Goal: Task Accomplishment & Management: Use online tool/utility

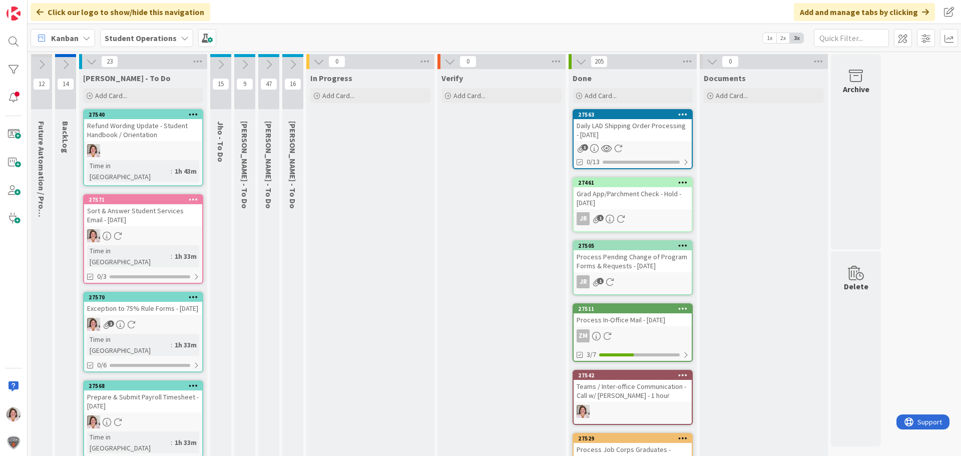
click at [223, 68] on icon at bounding box center [220, 64] width 11 height 11
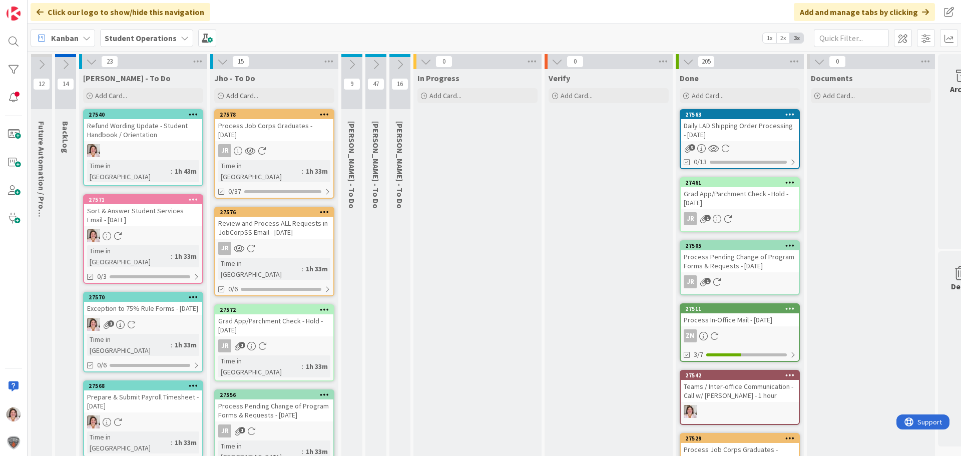
click at [223, 68] on div "15" at bounding box center [274, 61] width 128 height 15
click at [223, 62] on icon at bounding box center [222, 61] width 11 height 11
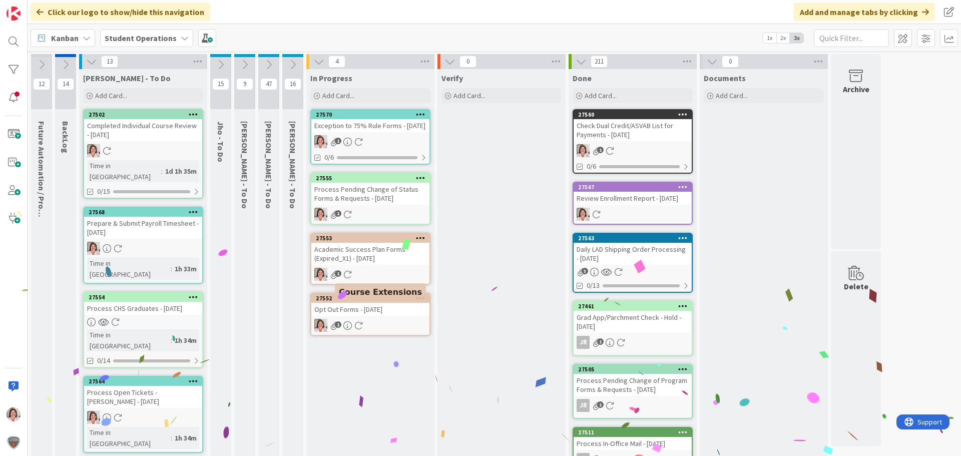
click at [377, 302] on div "27552" at bounding box center [373, 298] width 114 height 7
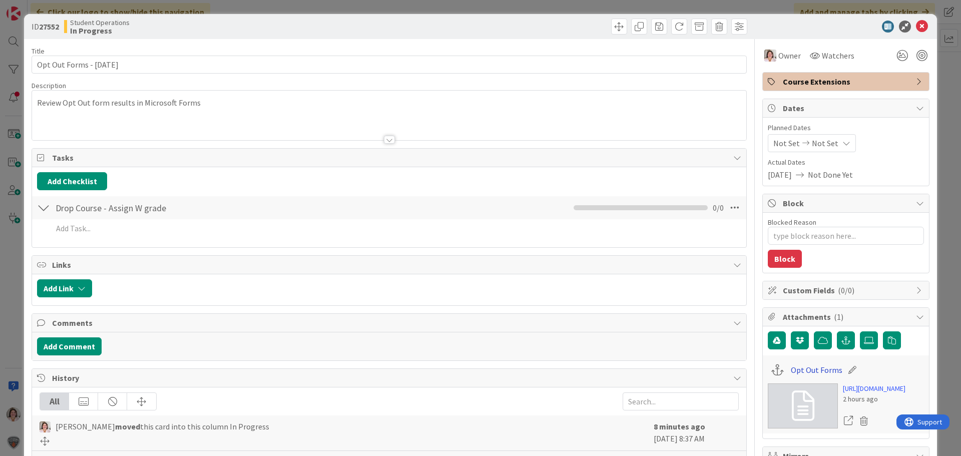
click at [810, 370] on link "Opt Out Forms" at bounding box center [817, 370] width 52 height 12
click at [916, 24] on icon at bounding box center [922, 27] width 12 height 12
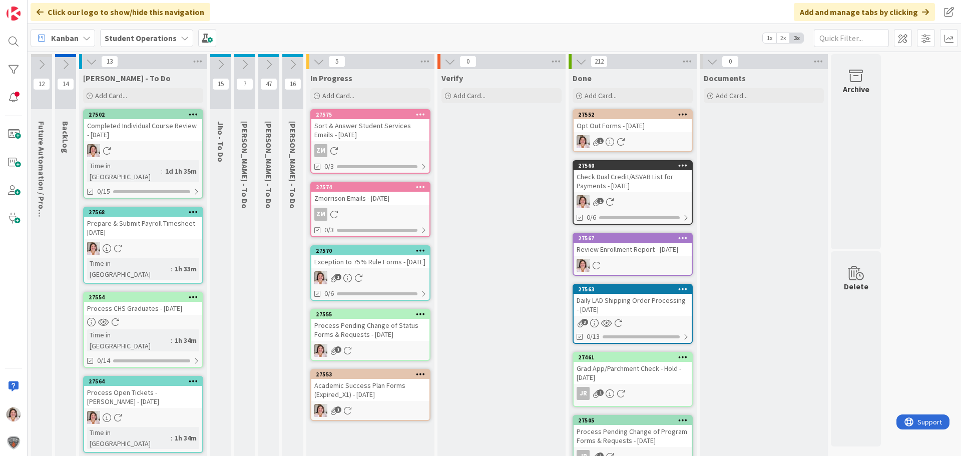
click at [356, 401] on div "Academic Success Plan Forms (Expired_X1) - [DATE]" at bounding box center [370, 390] width 118 height 22
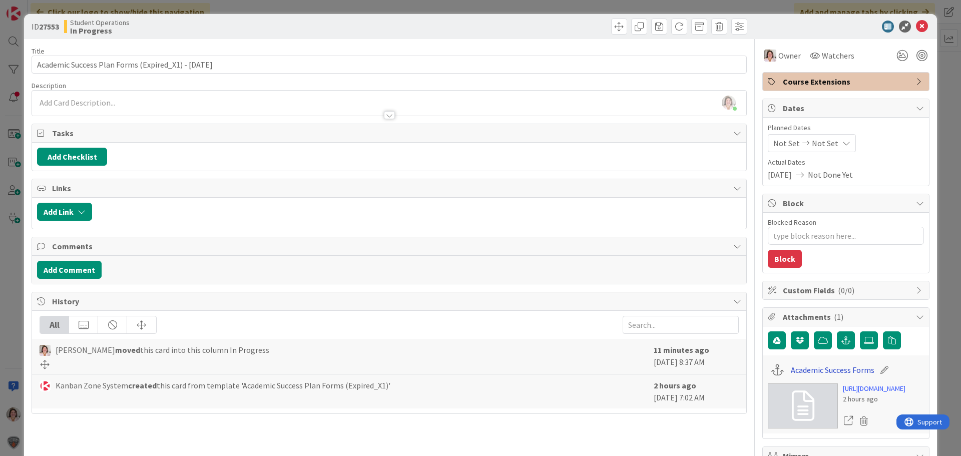
click at [824, 368] on link "Academic Success Forms" at bounding box center [833, 370] width 84 height 12
click at [916, 26] on icon at bounding box center [922, 27] width 12 height 12
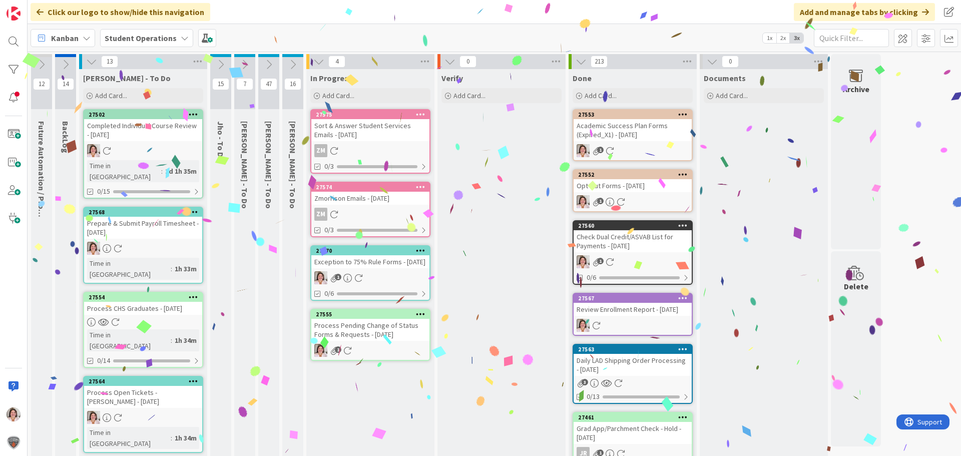
click at [375, 341] on div "Process Pending Change of Status Forms & Requests - [DATE]" at bounding box center [370, 330] width 118 height 22
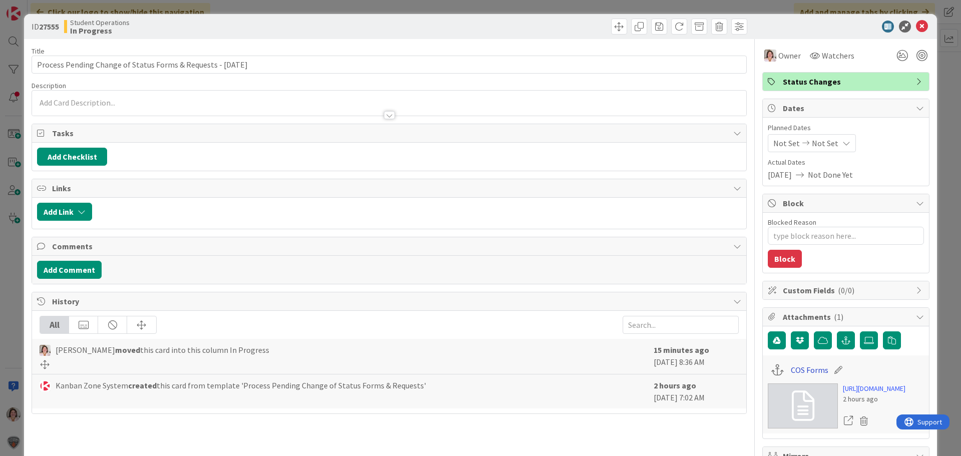
click at [801, 368] on link "COS Forms" at bounding box center [810, 370] width 38 height 12
click at [920, 25] on icon at bounding box center [922, 27] width 12 height 12
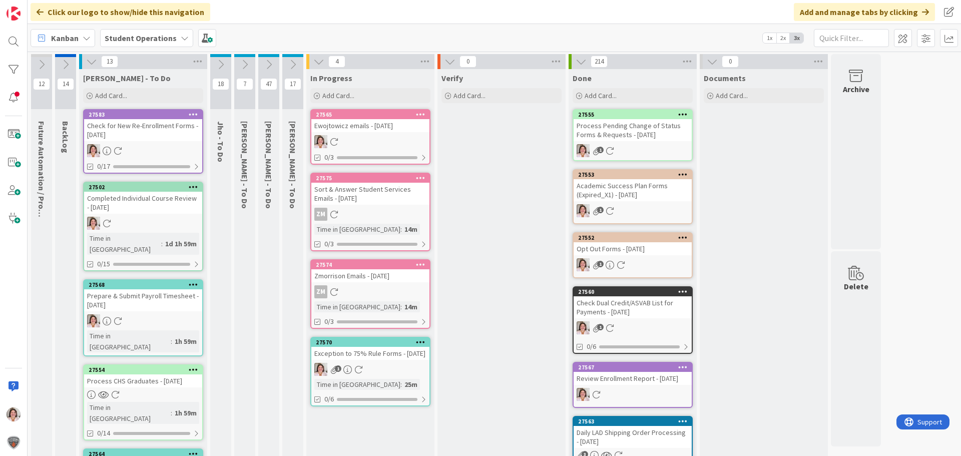
click at [372, 372] on div "1" at bounding box center [370, 369] width 118 height 13
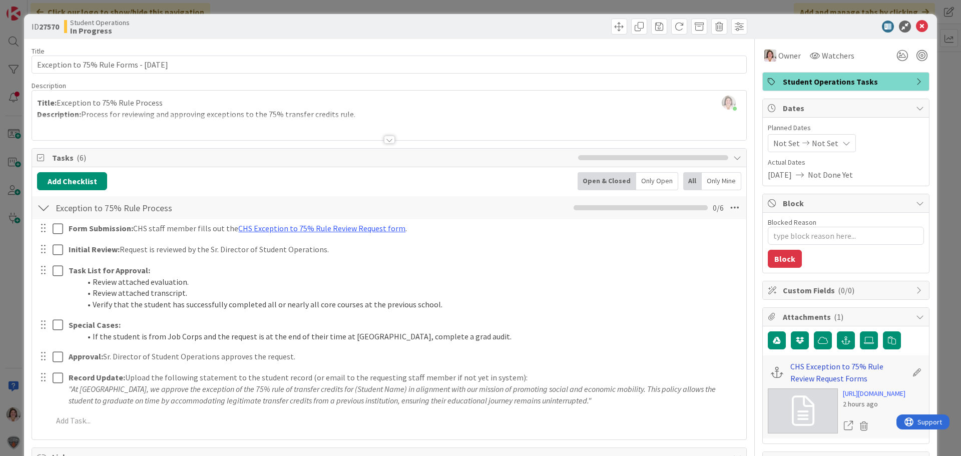
click at [797, 368] on link "CHS Exception to 75% Rule Review Request Forms" at bounding box center [849, 372] width 117 height 24
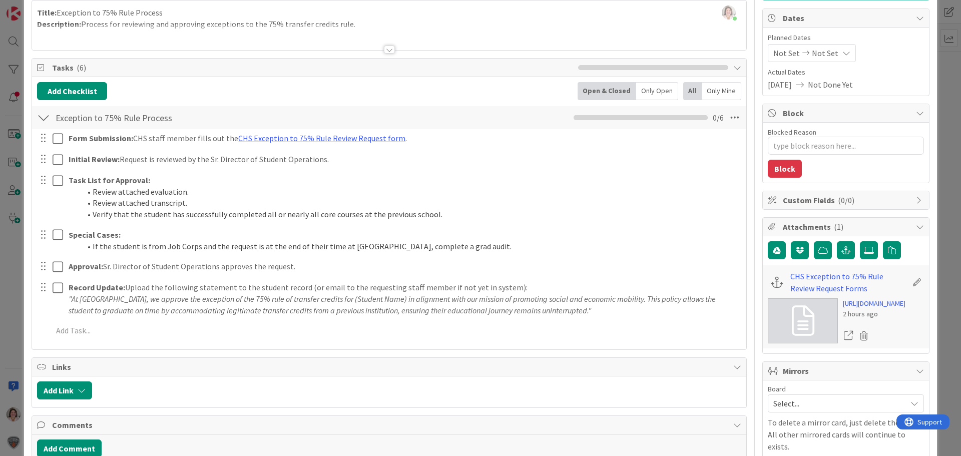
scroll to position [100, 0]
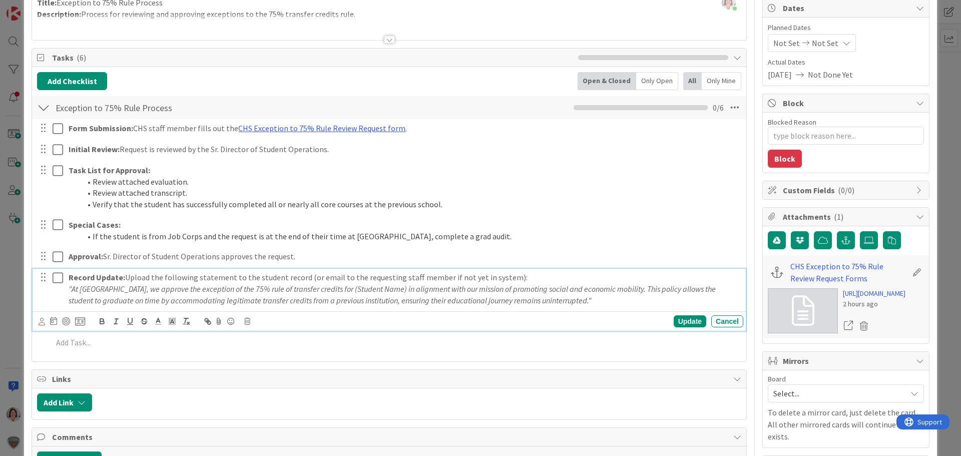
drag, startPoint x: 613, startPoint y: 302, endPoint x: 48, endPoint y: 288, distance: 564.9
click at [48, 288] on div "Record Update: Upload the following statement to the student record (or email t…" at bounding box center [390, 289] width 707 height 40
copy em ""At [GEOGRAPHIC_DATA], we approve the exception of the 75% rule of transfer cre…"
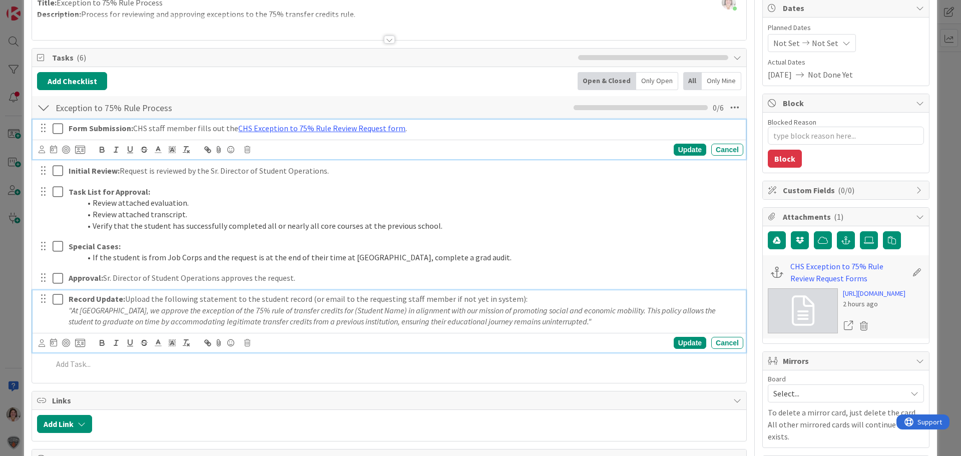
click at [54, 126] on div "Form Submission: CHS staff member fills out the CHS Exception to 75% Rule Revie…" at bounding box center [389, 140] width 713 height 40
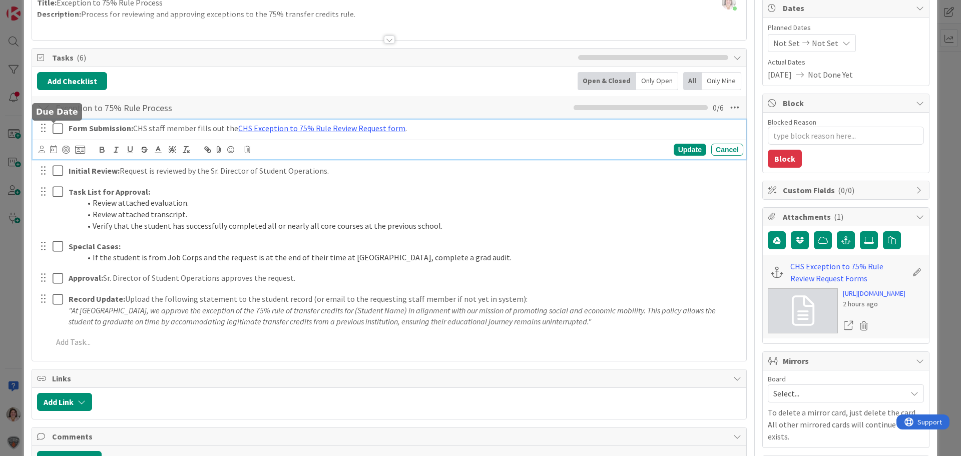
scroll to position [122, 0]
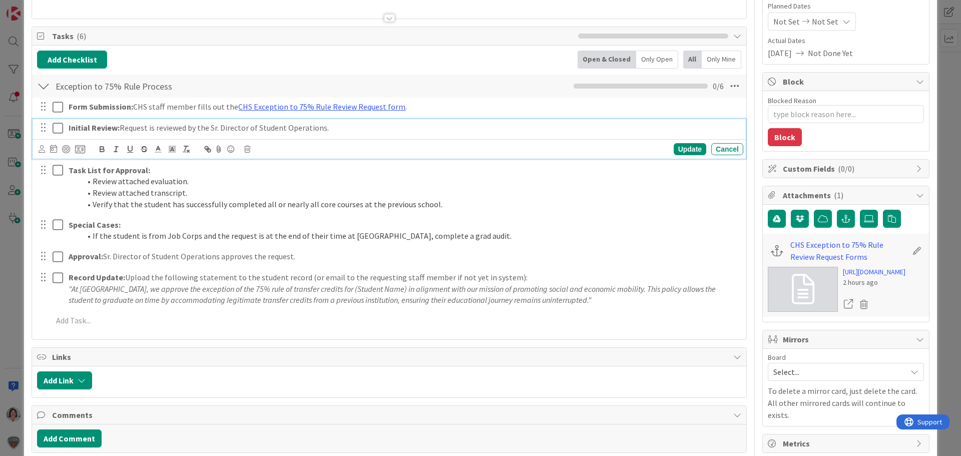
click at [59, 151] on div "Initial Review: Request is reviewed by the Sr. Director of Student Operations. …" at bounding box center [389, 139] width 713 height 40
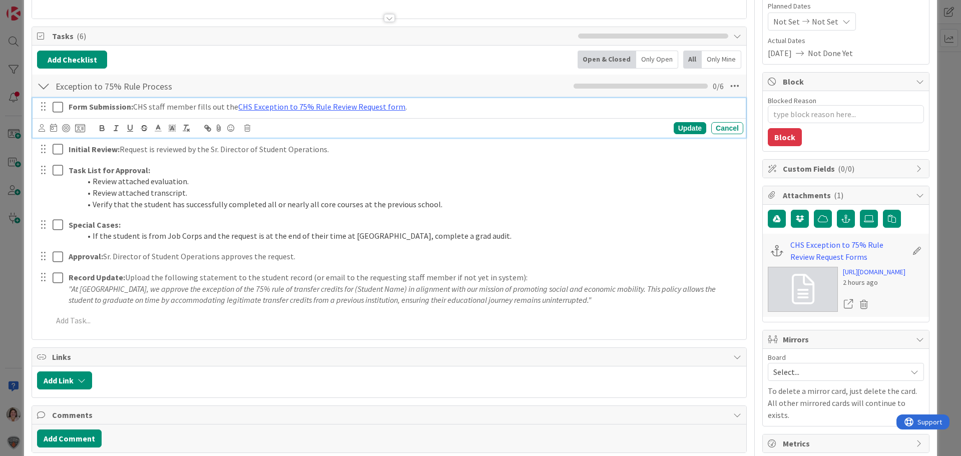
click at [59, 107] on icon at bounding box center [60, 107] width 15 height 12
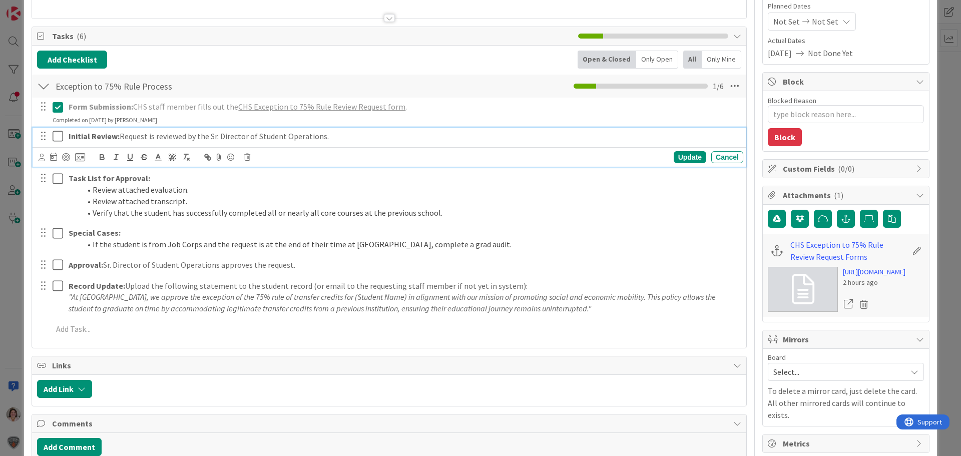
click at [58, 134] on icon at bounding box center [60, 136] width 15 height 12
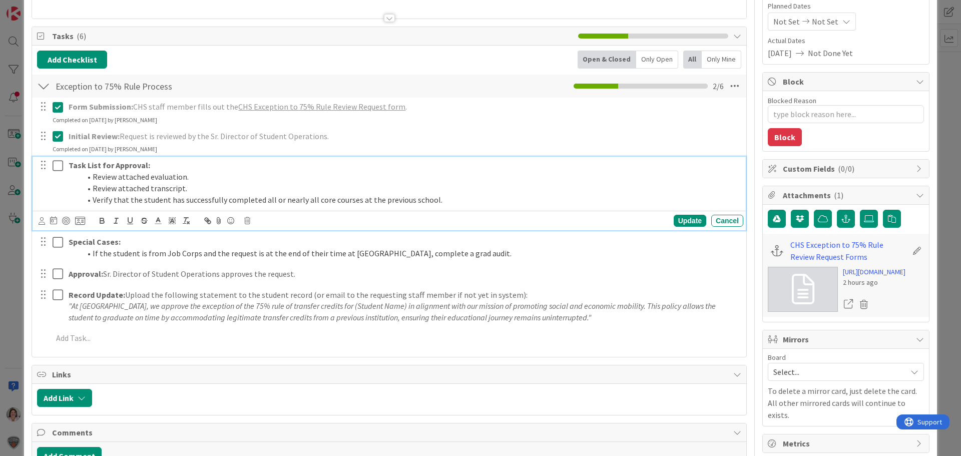
click at [58, 169] on icon at bounding box center [60, 166] width 15 height 12
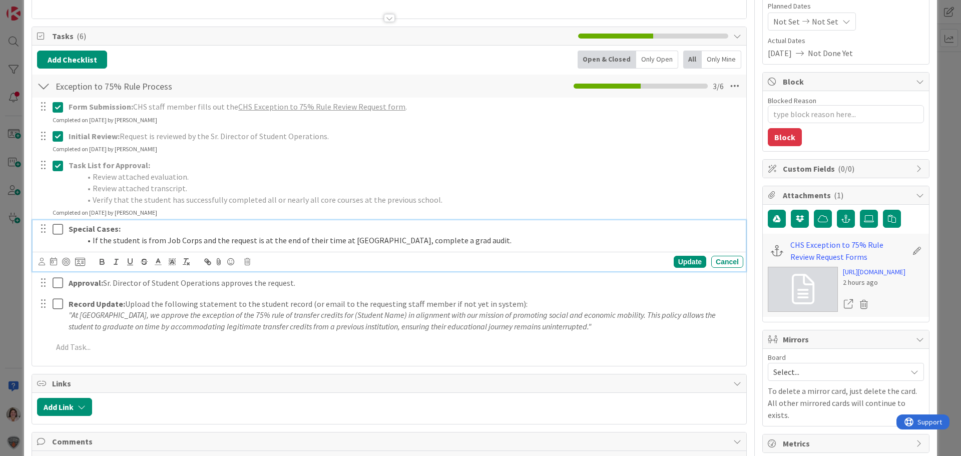
click at [58, 226] on icon at bounding box center [60, 229] width 15 height 12
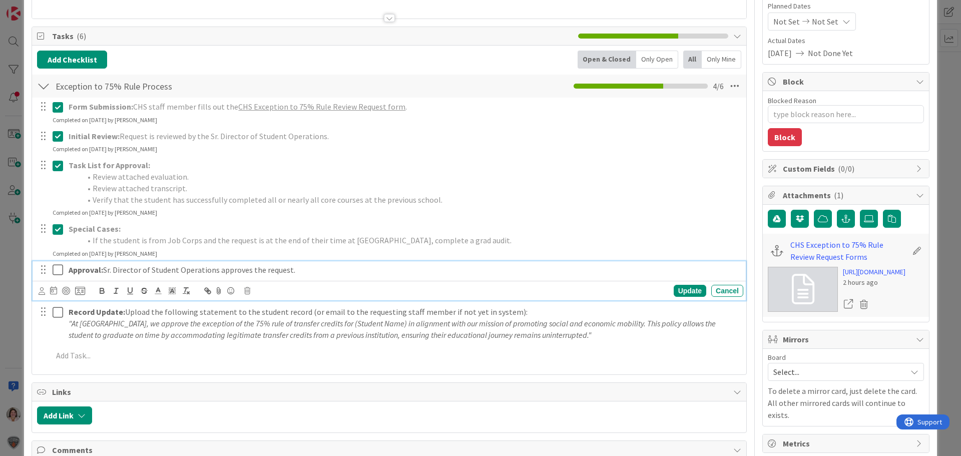
click at [56, 269] on icon at bounding box center [60, 270] width 15 height 12
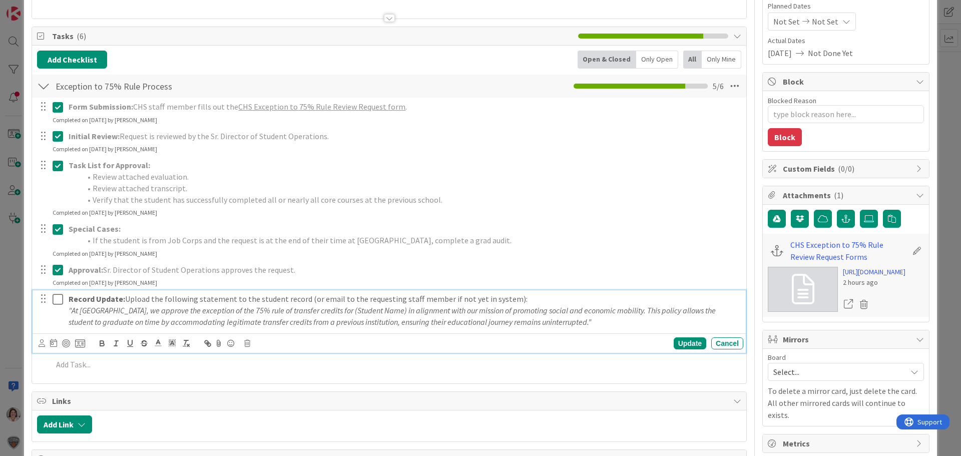
click at [57, 300] on icon at bounding box center [60, 299] width 15 height 12
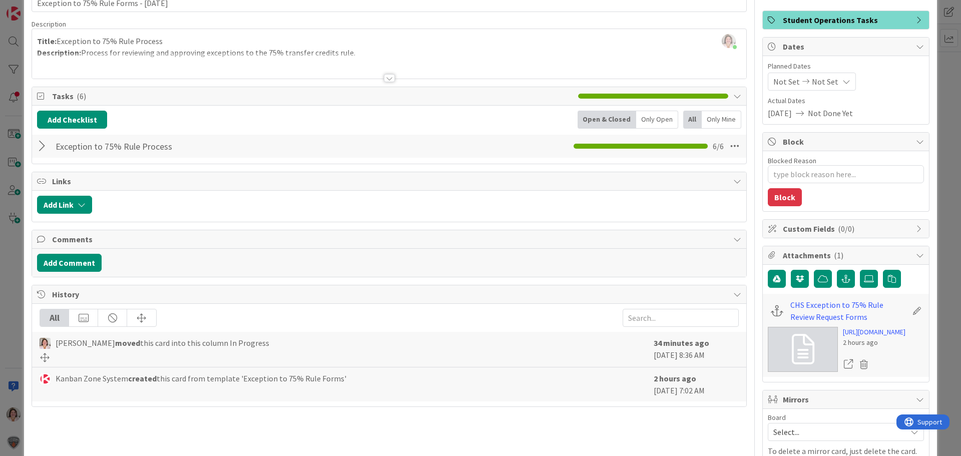
scroll to position [0, 0]
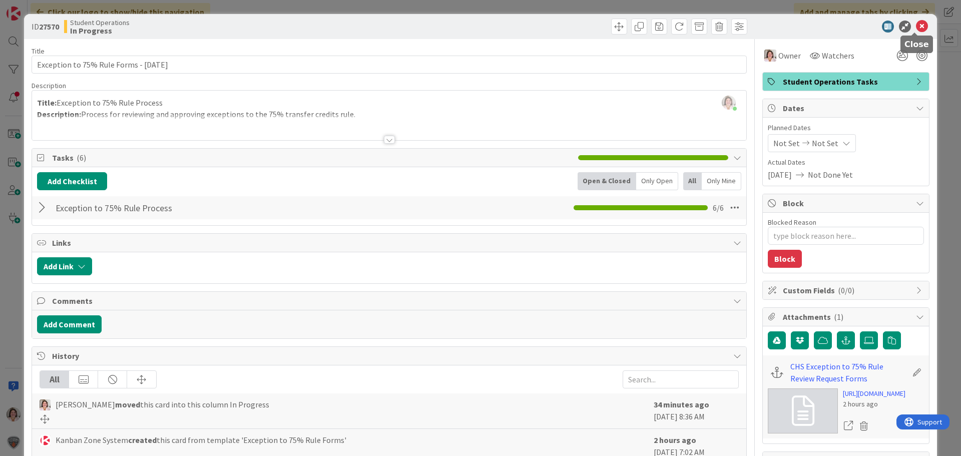
click at [918, 28] on icon at bounding box center [922, 27] width 12 height 12
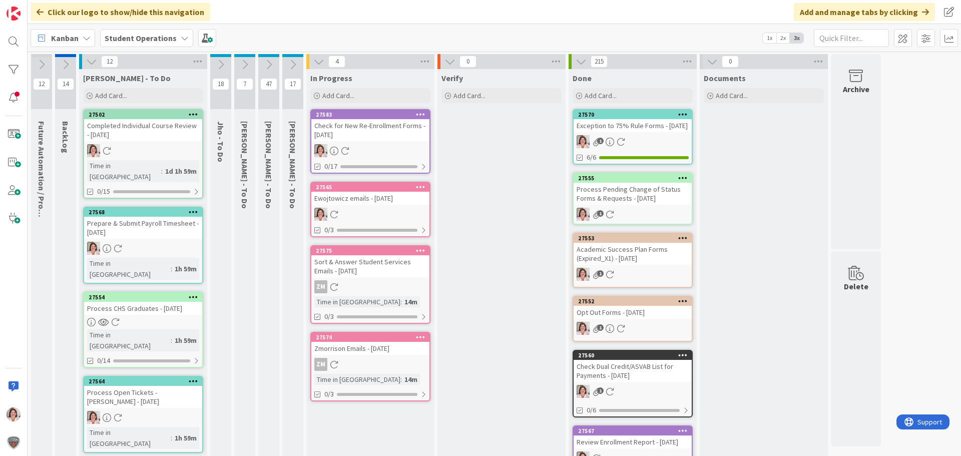
click at [352, 137] on div "Check for New Re-Enrollment Forms - [DATE]" at bounding box center [370, 130] width 118 height 22
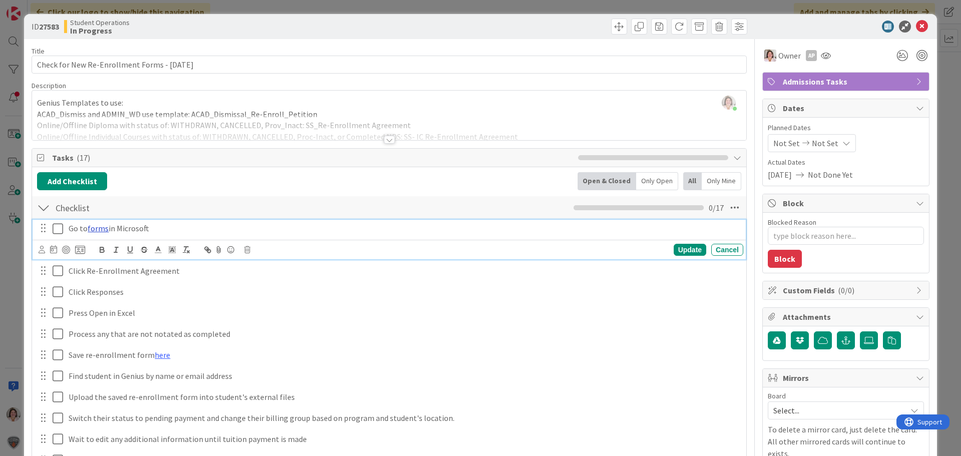
click at [98, 228] on link "forms" at bounding box center [98, 228] width 21 height 10
click at [97, 246] on link "[URL][DOMAIN_NAME]" at bounding box center [74, 247] width 69 height 13
click at [57, 230] on icon at bounding box center [60, 229] width 15 height 12
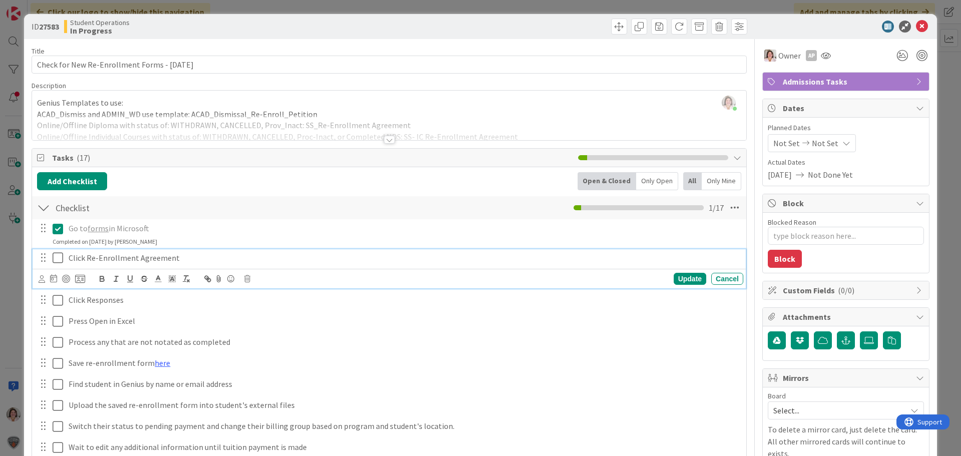
click at [56, 263] on icon at bounding box center [60, 258] width 15 height 12
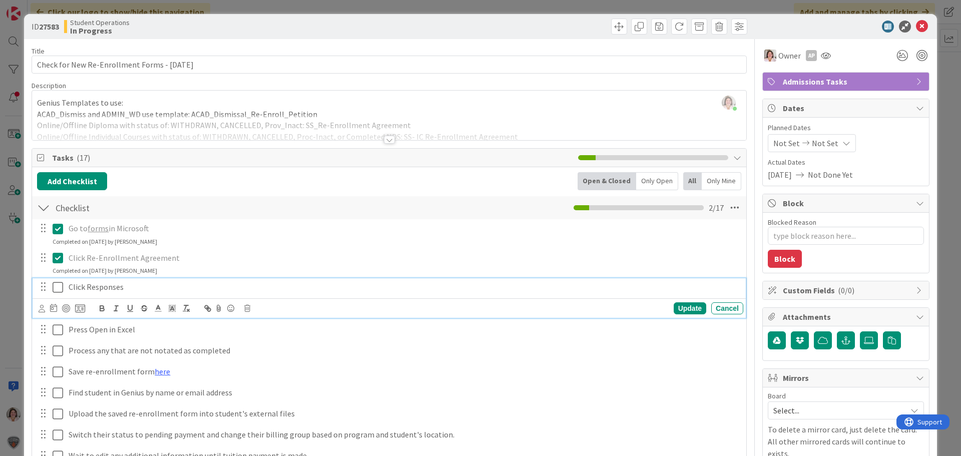
click at [56, 289] on icon at bounding box center [60, 287] width 15 height 12
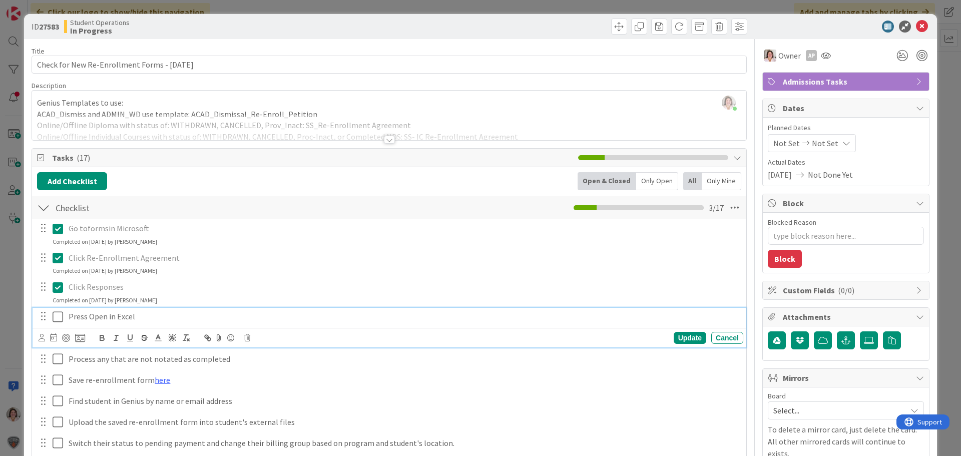
click at [58, 321] on icon at bounding box center [60, 317] width 15 height 12
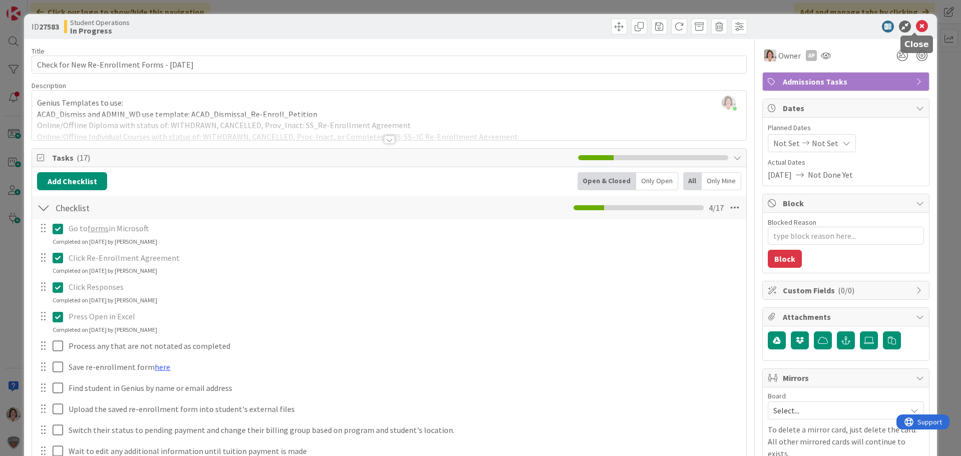
click at [916, 31] on icon at bounding box center [922, 27] width 12 height 12
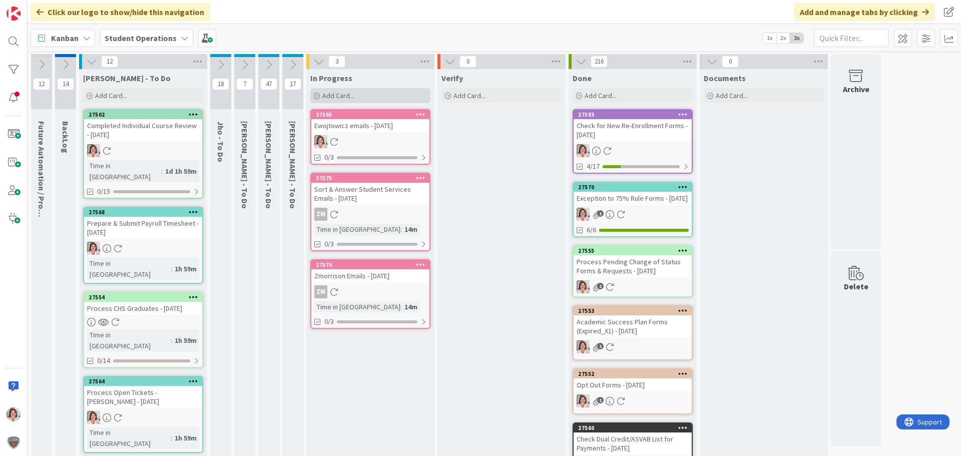
click at [330, 97] on span "Add Card..." at bounding box center [338, 95] width 32 height 9
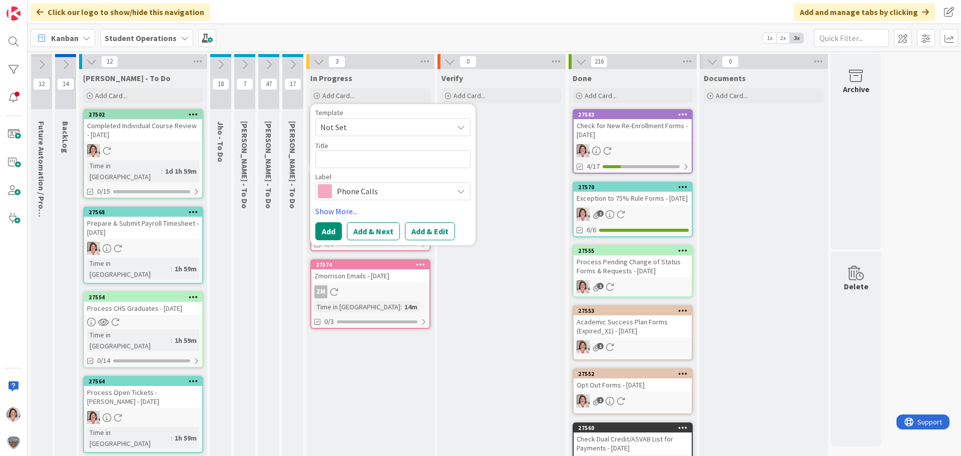
click at [362, 189] on span "Phone Calls" at bounding box center [392, 191] width 111 height 14
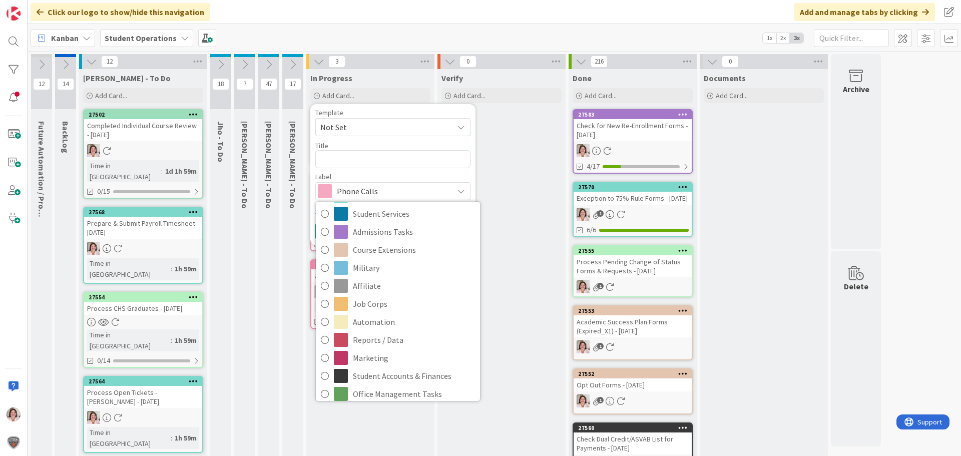
scroll to position [150, 0]
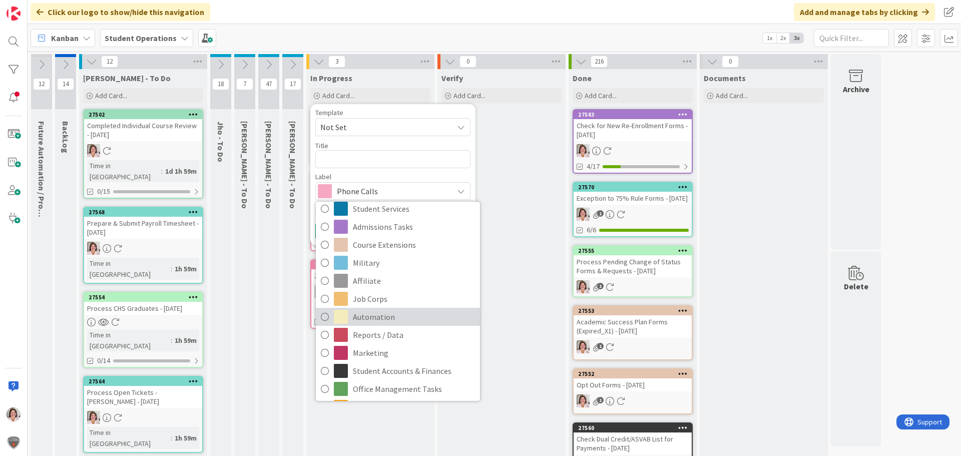
click at [390, 321] on span "Automation" at bounding box center [414, 316] width 122 height 15
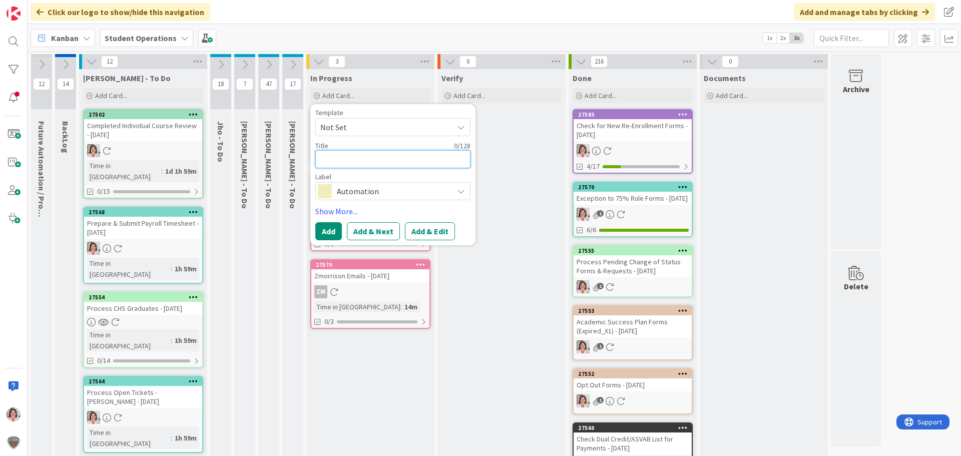
click at [356, 159] on textarea at bounding box center [392, 159] width 155 height 18
type textarea "x"
type textarea "C"
type textarea "x"
type textarea "Co"
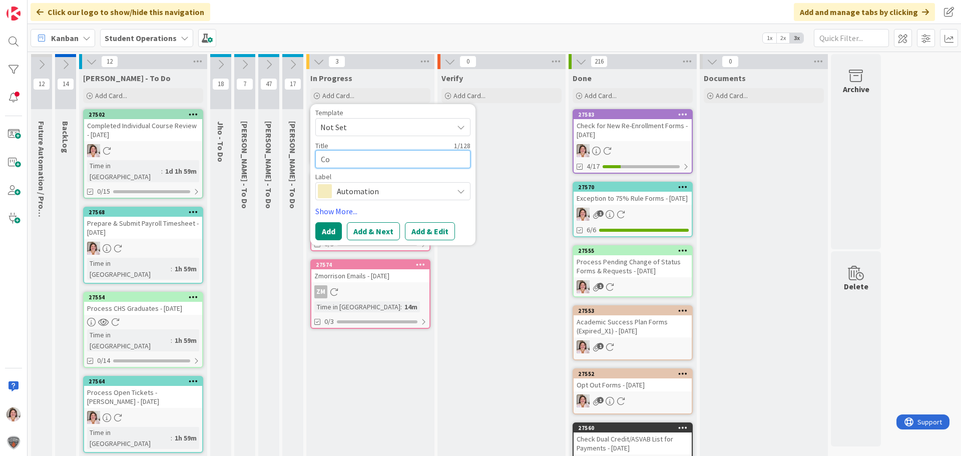
type textarea "x"
type textarea "Cou"
type textarea "x"
type textarea "Cour"
type textarea "x"
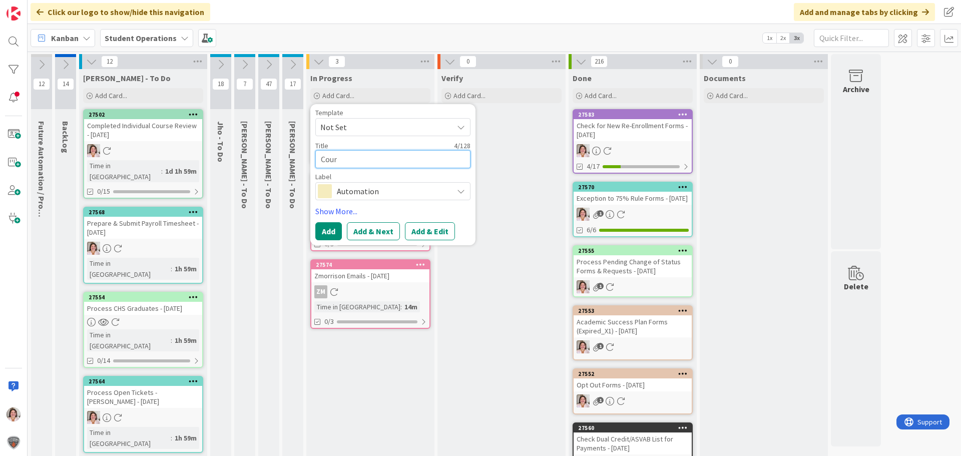
type textarea "Cours"
type textarea "x"
type textarea "Course"
type textarea "x"
type textarea "Course"
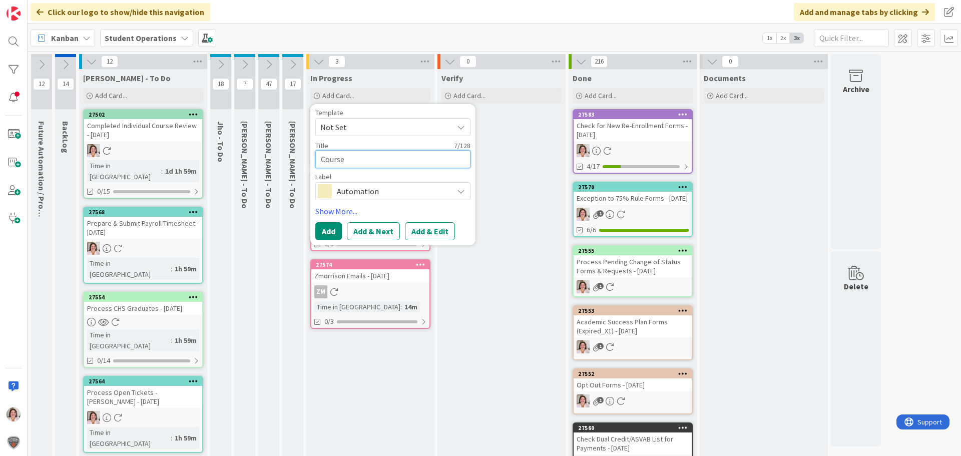
type textarea "x"
type textarea "Course C"
type textarea "x"
type textarea "Course Co"
type textarea "x"
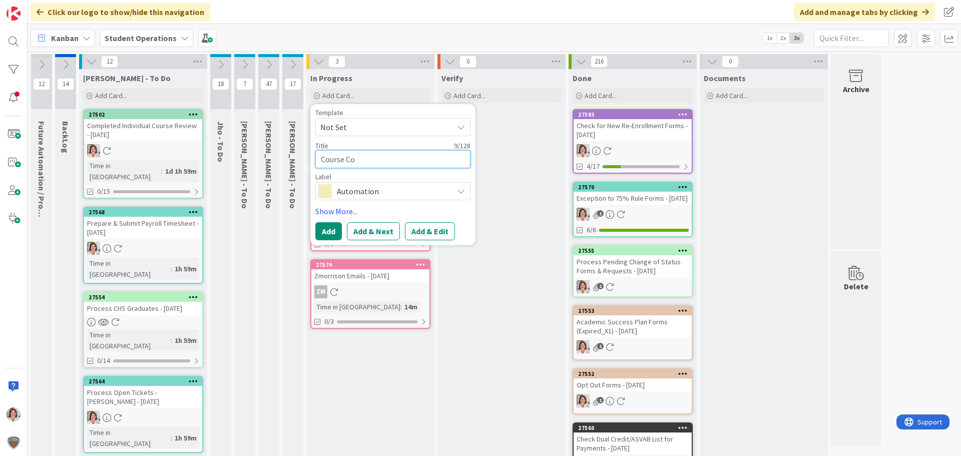
type textarea "Course Com"
type textarea "x"
type textarea "Course Comp"
type textarea "x"
type textarea "Course Compl"
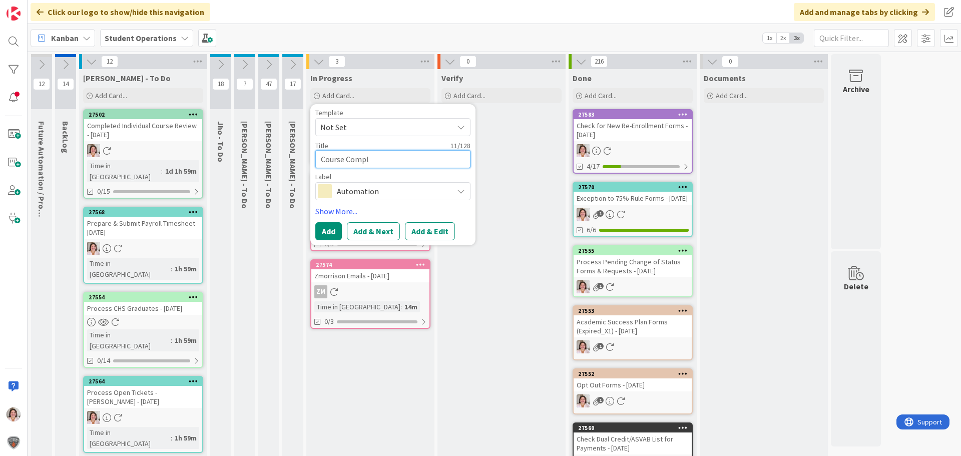
type textarea "x"
type textarea "Course Comple"
type textarea "x"
type textarea "Course Complet"
type textarea "x"
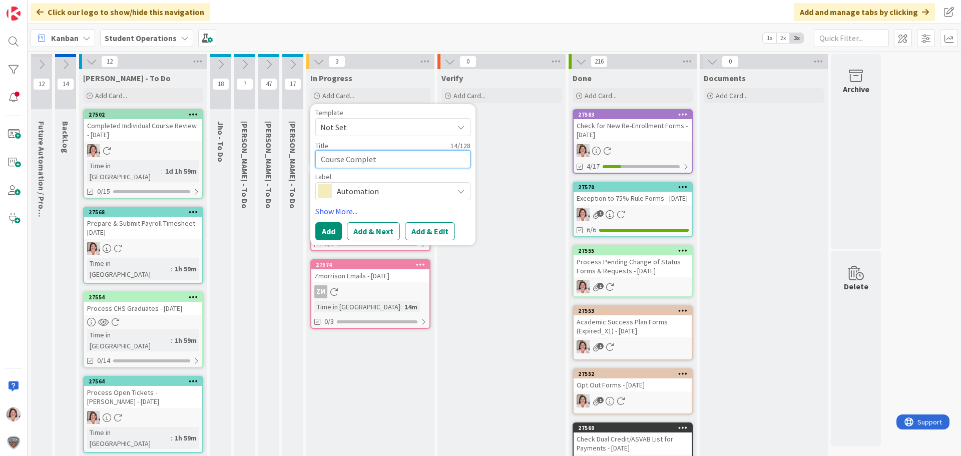
type textarea "Course Completi"
type textarea "x"
type textarea "Course Completio"
type textarea "x"
type textarea "Course Completion"
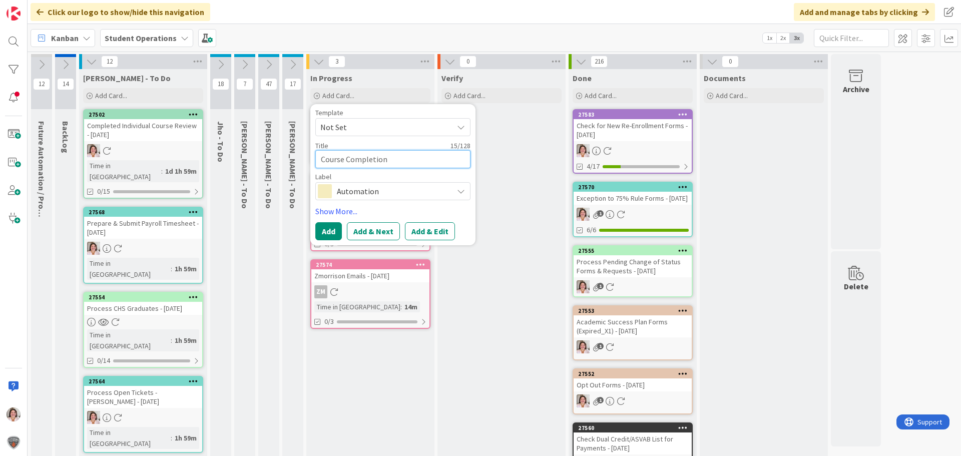
type textarea "x"
type textarea "Course Completion"
type textarea "x"
type textarea "Course Completion E"
type textarea "x"
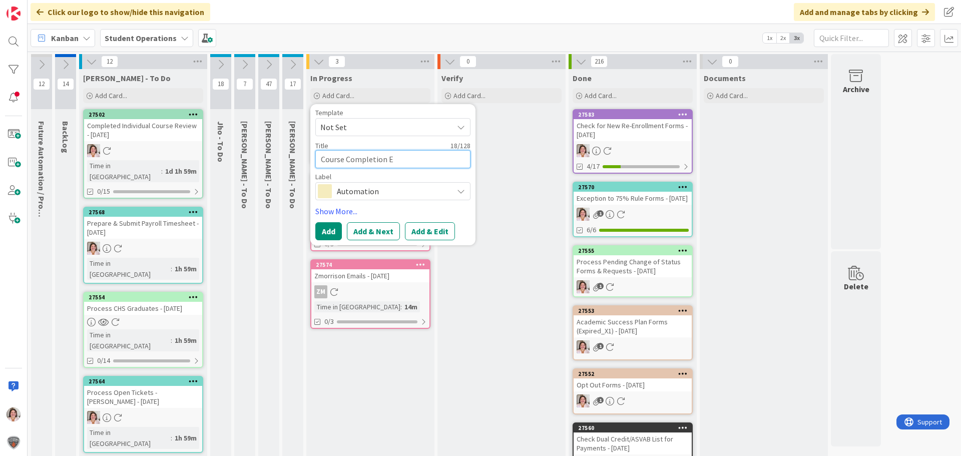
type textarea "Course Completion Em"
type textarea "x"
type textarea "Course Completion Ema"
type textarea "x"
type textarea "Course Completion Emai"
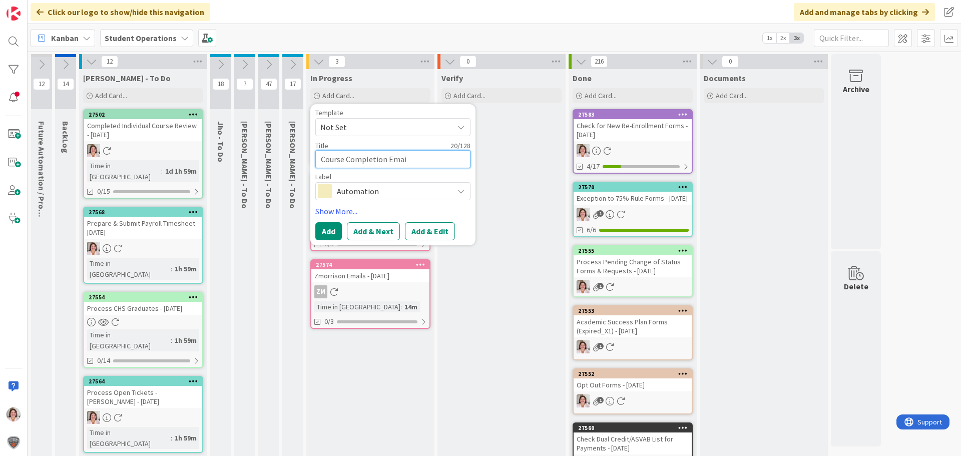
type textarea "x"
type textarea "Course Completion Email"
type textarea "x"
type textarea "Course Completion Email"
type textarea "x"
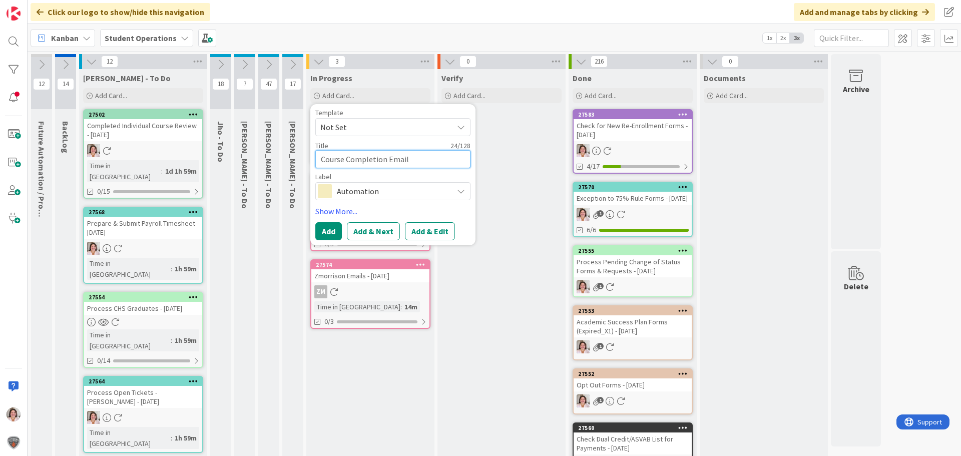
type textarea "Course Completion Email -"
type textarea "x"
type textarea "Course Completion Email -"
type textarea "x"
type textarea "Course Completion Email - O"
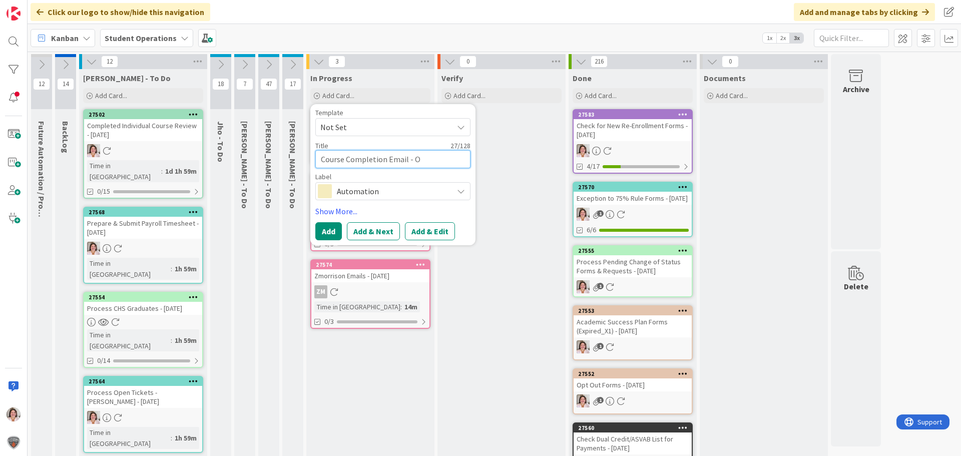
type textarea "x"
type textarea "Course Completion Email - Or"
type textarea "x"
type textarea "Course Completion Email - Ori"
type textarea "x"
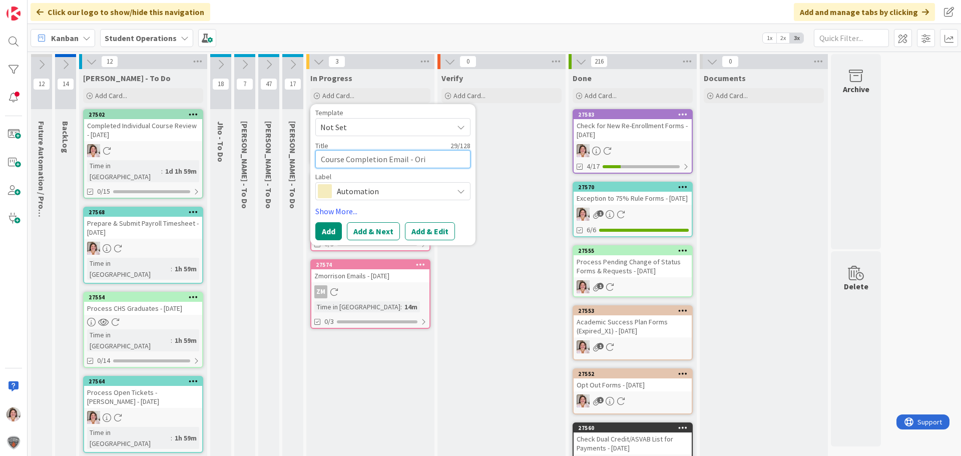
type textarea "Course Completion Email - [PERSON_NAME]"
type textarea "x"
type textarea "Course Completion Email - Orien"
type textarea "x"
type textarea "Course Completion Email - Orient"
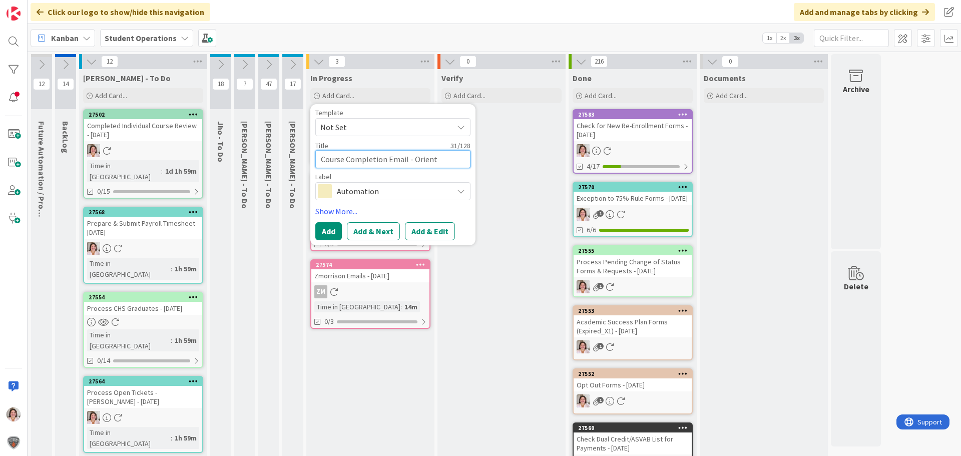
type textarea "x"
type textarea "Course Completion Email - Orienta"
type textarea "x"
type textarea "Course Completion Email - Orientat"
type textarea "x"
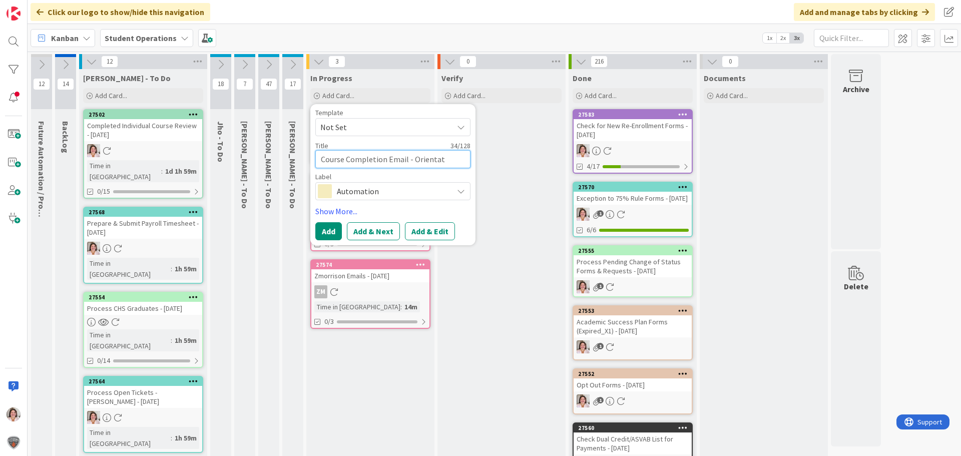
type textarea "Course Completion Email - Orientati"
type textarea "x"
type textarea "Course Completion Email - Orientatio"
type textarea "x"
type textarea "Course Completion Email - Orientation"
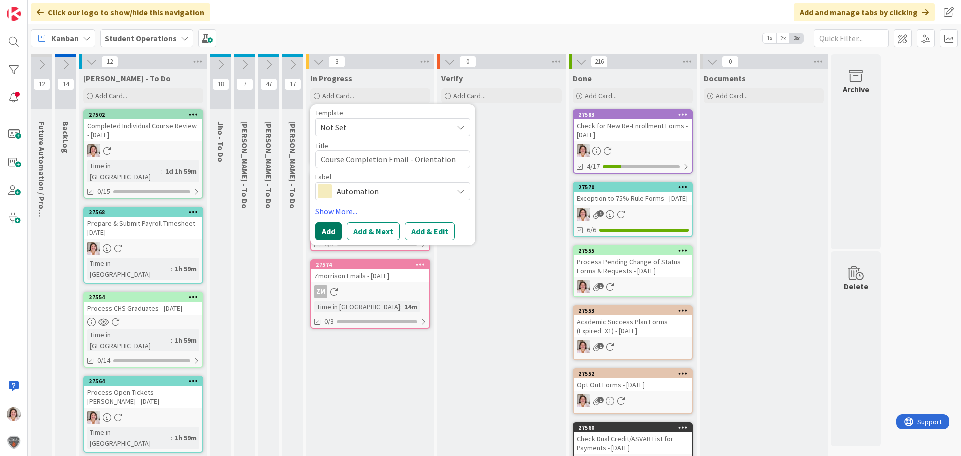
click at [319, 231] on button "Add" at bounding box center [328, 231] width 27 height 18
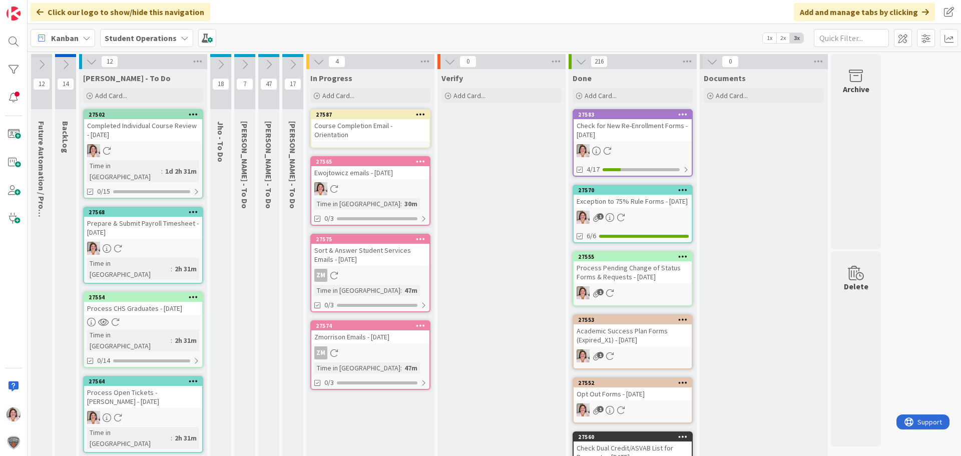
click at [423, 117] on icon at bounding box center [421, 114] width 10 height 7
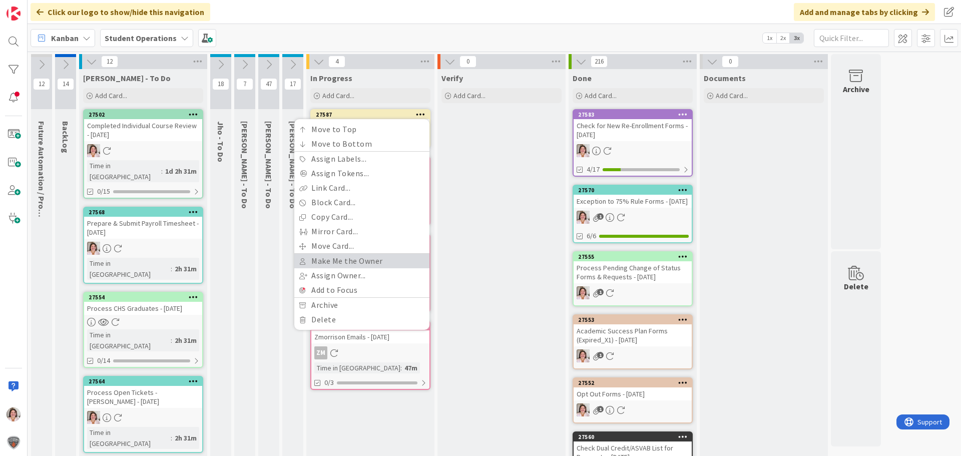
click at [374, 260] on link "Make Me the Owner" at bounding box center [361, 261] width 135 height 15
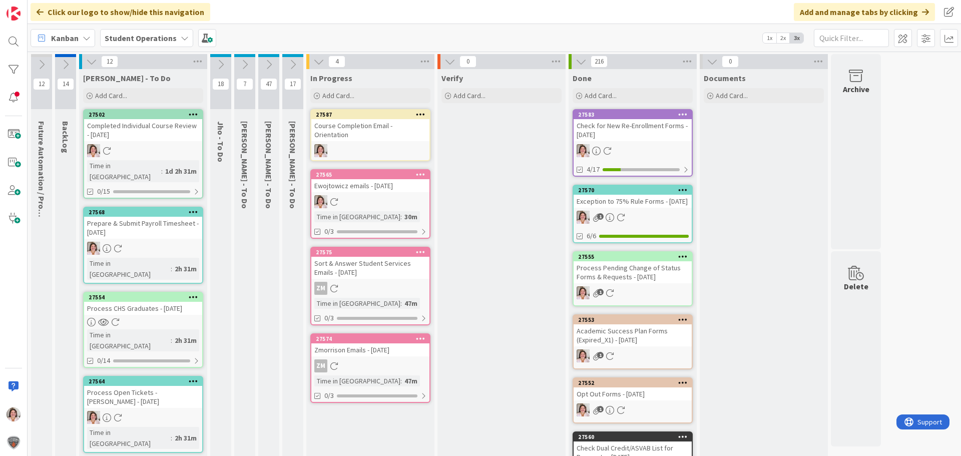
click at [361, 139] on div "Course Completion Email - Orientation" at bounding box center [370, 130] width 118 height 22
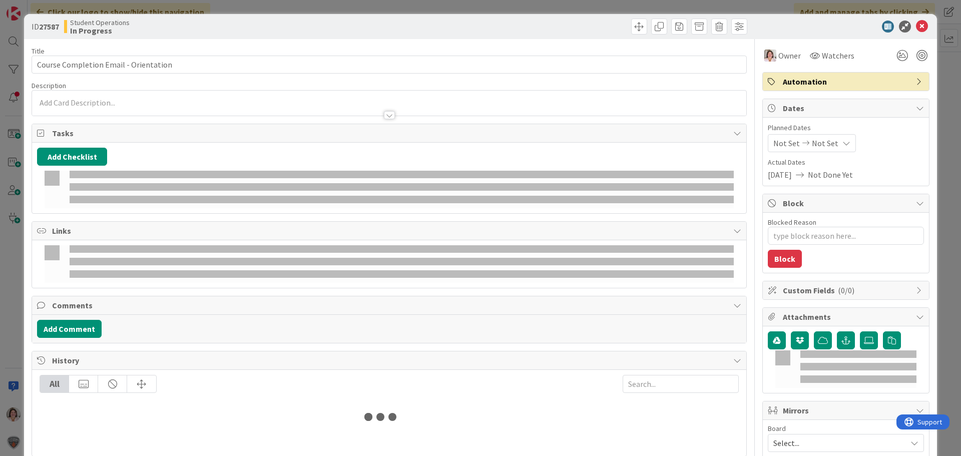
type textarea "x"
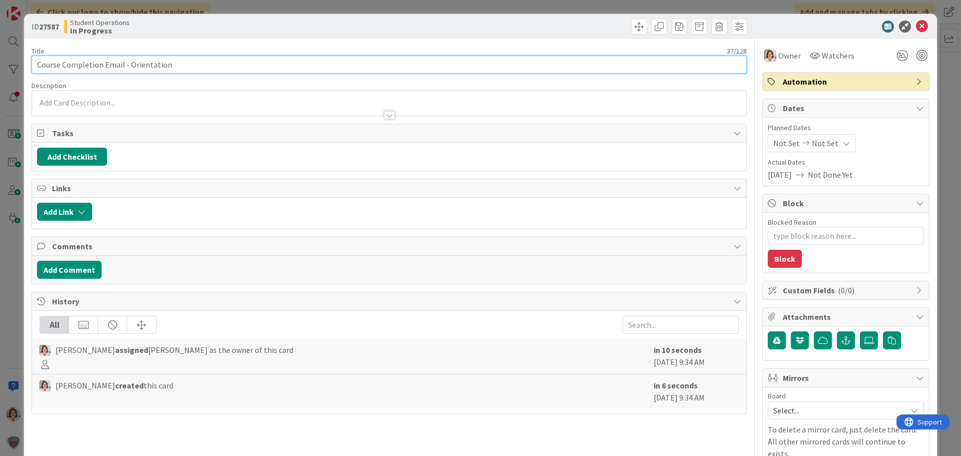
click at [35, 66] on input "Course Completion Email - Orientation" at bounding box center [389, 65] width 715 height 18
type input "ISSUE: Course Completion Email - Orientation"
type textarea "x"
type input "ISSUE: Course Completion Email - Orientation"
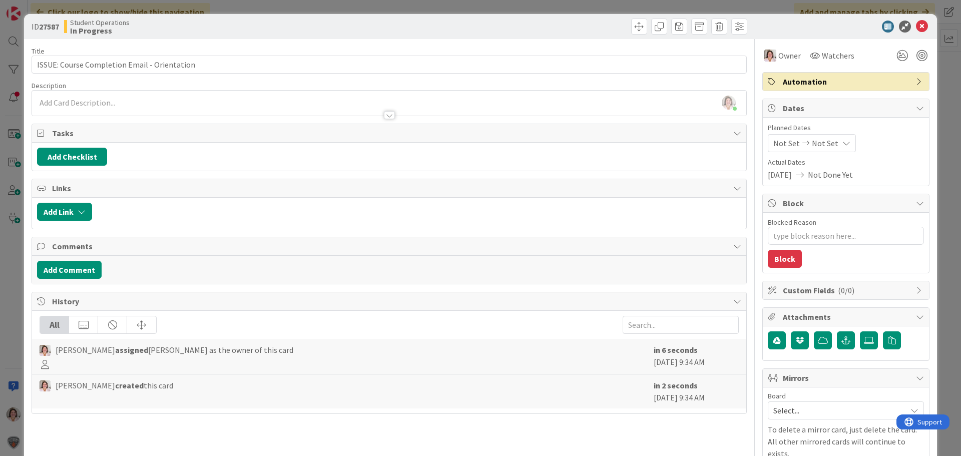
click at [923, 25] on div "ID 27587 Student Operations In Progress" at bounding box center [480, 26] width 913 height 25
click at [916, 26] on icon at bounding box center [922, 27] width 12 height 12
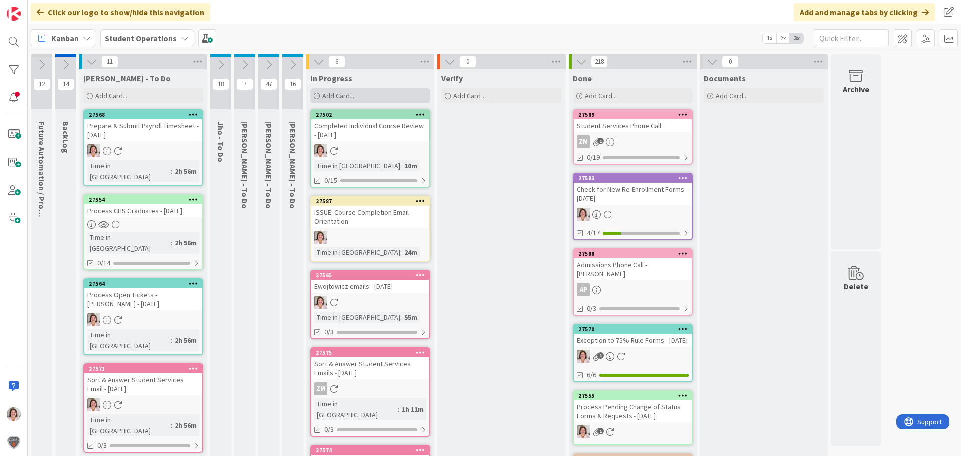
click at [350, 95] on span "Add Card..." at bounding box center [338, 95] width 32 height 9
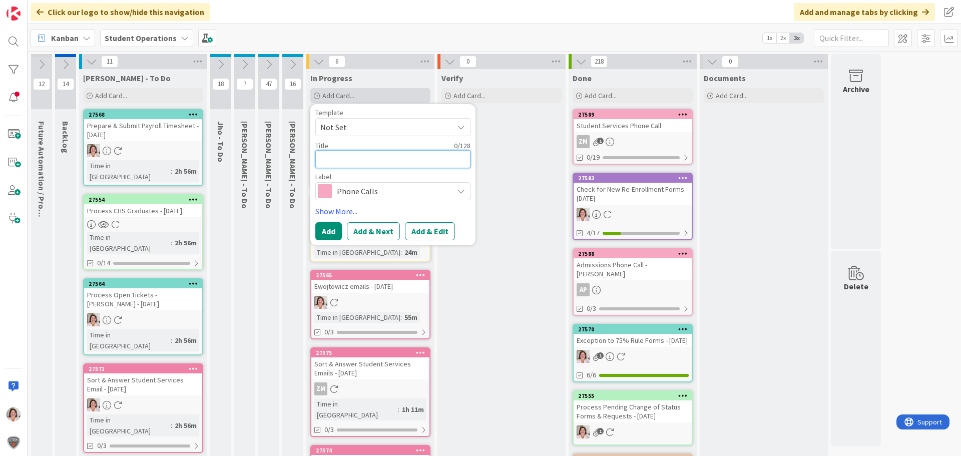
type textarea "x"
type textarea "R"
type textarea "x"
type textarea "Re"
type textarea "x"
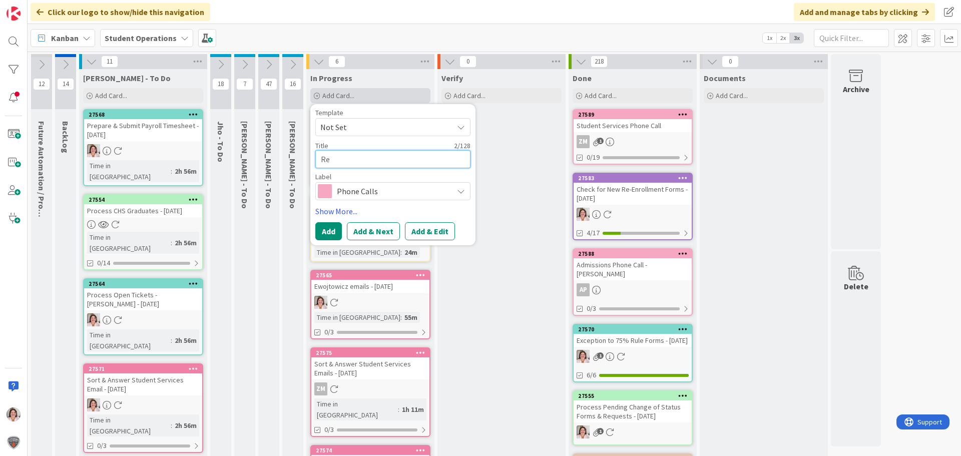
type textarea "Rev"
type textarea "x"
type textarea "Revi"
type textarea "x"
type textarea "Revie"
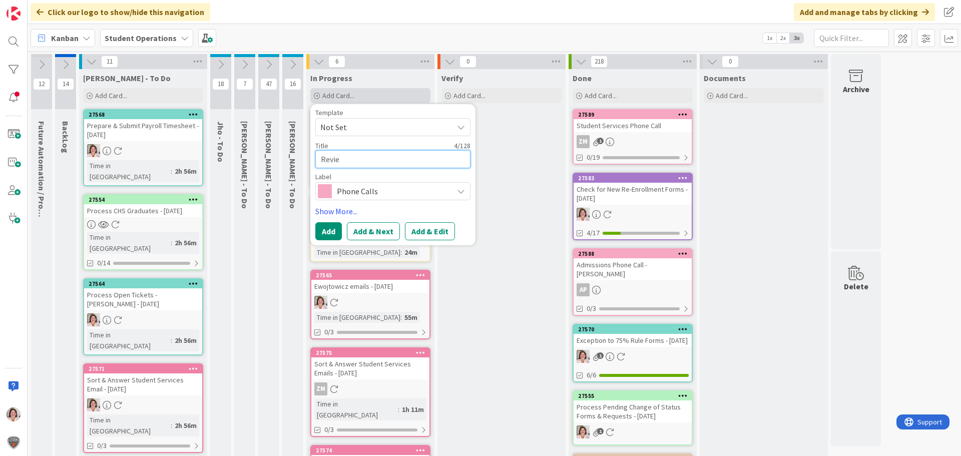
type textarea "x"
type textarea "Review"
type textarea "x"
type textarea "Review"
type textarea "x"
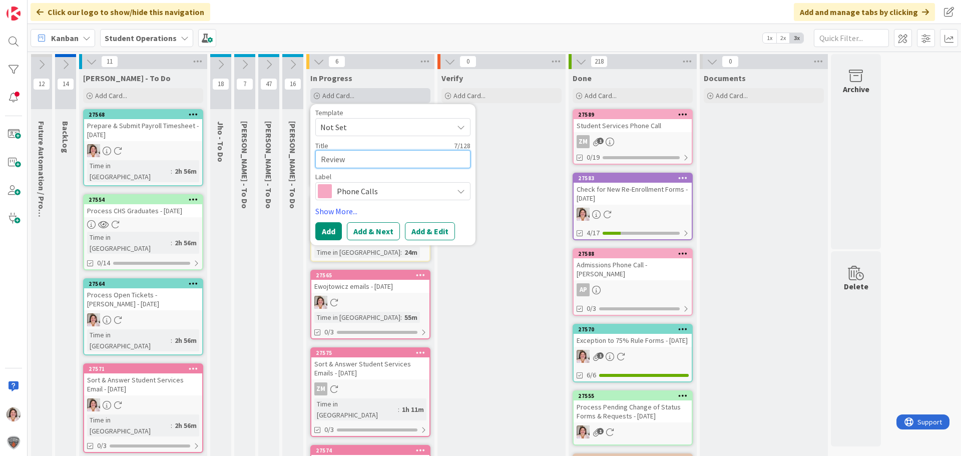
type textarea "Review S"
type textarea "x"
type textarea "Review St"
type textarea "x"
type textarea "Review Stu"
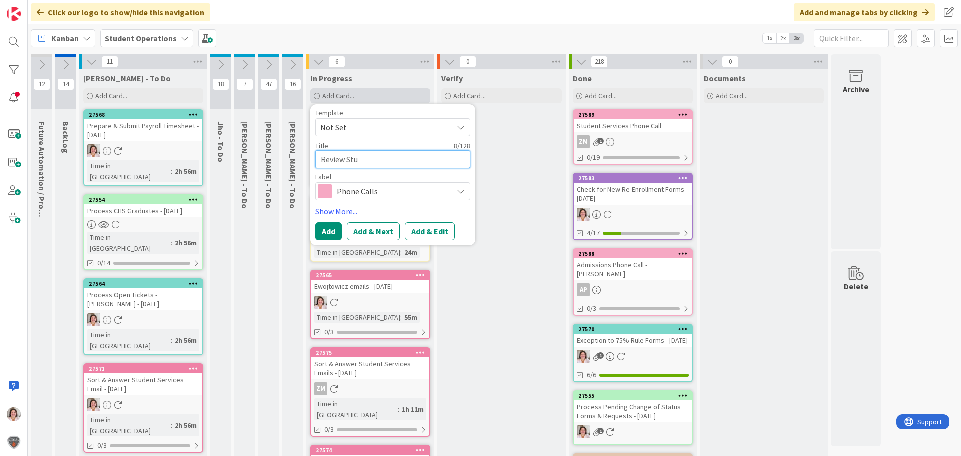
type textarea "x"
type textarea "Review Stud"
type textarea "x"
type textarea "Review Stude"
type textarea "x"
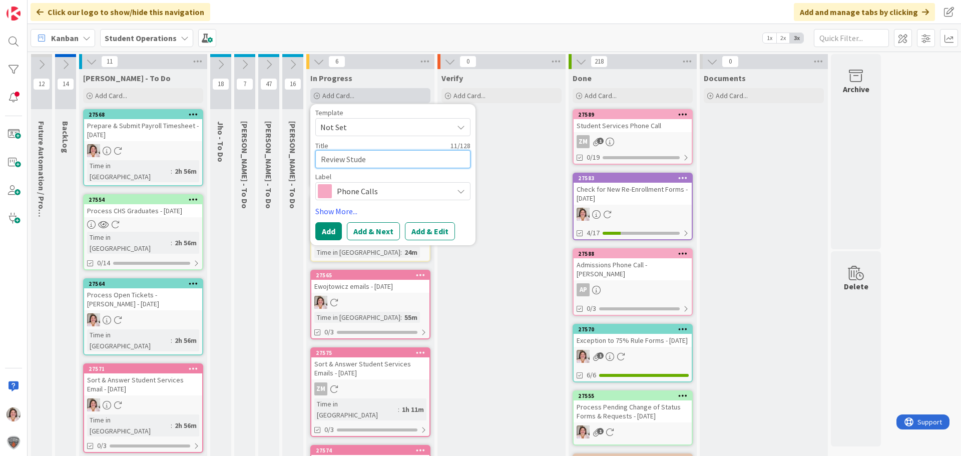
type textarea "Review Studen"
type textarea "x"
type textarea "Review Student"
type textarea "x"
type textarea "Review Student"
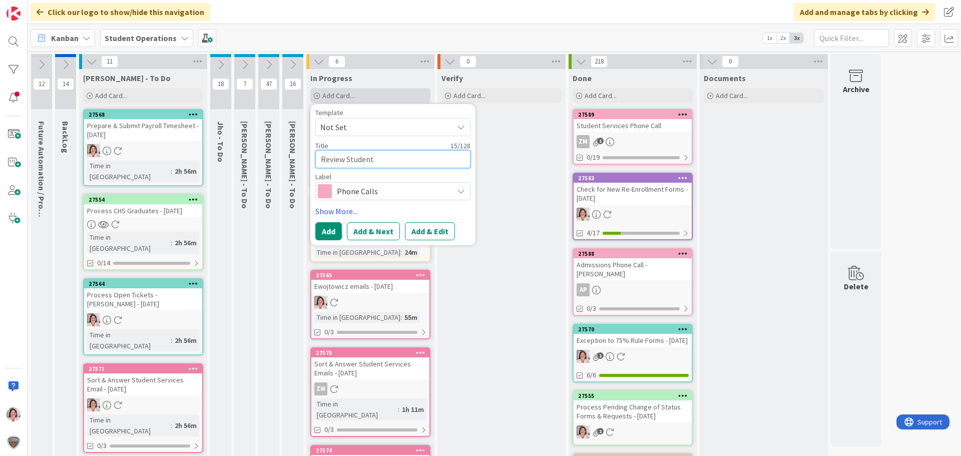
type textarea "x"
type textarea "Review Student w"
type textarea "x"
type textarea "Review Student w/"
type textarea "x"
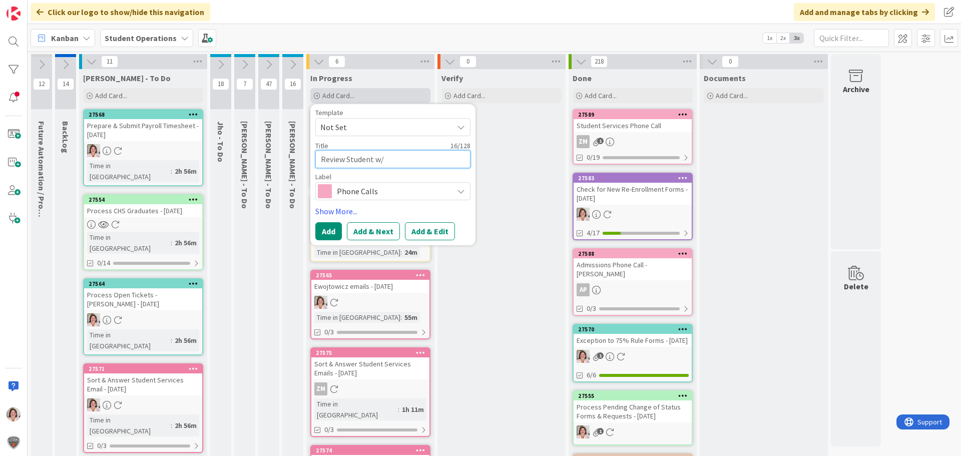
type textarea "Review Student w/"
type textarea "x"
type textarea "Review Student w/ 0"
type textarea "x"
type textarea "Review Student w/ 0"
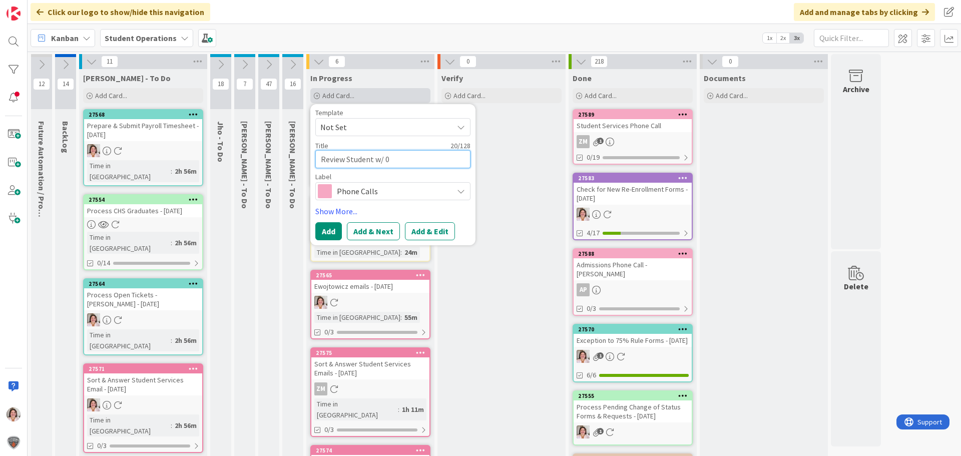
type textarea "x"
type textarea "Review Student w/ 0 E"
type textarea "x"
type textarea "Review Student w/ 0 En"
type textarea "x"
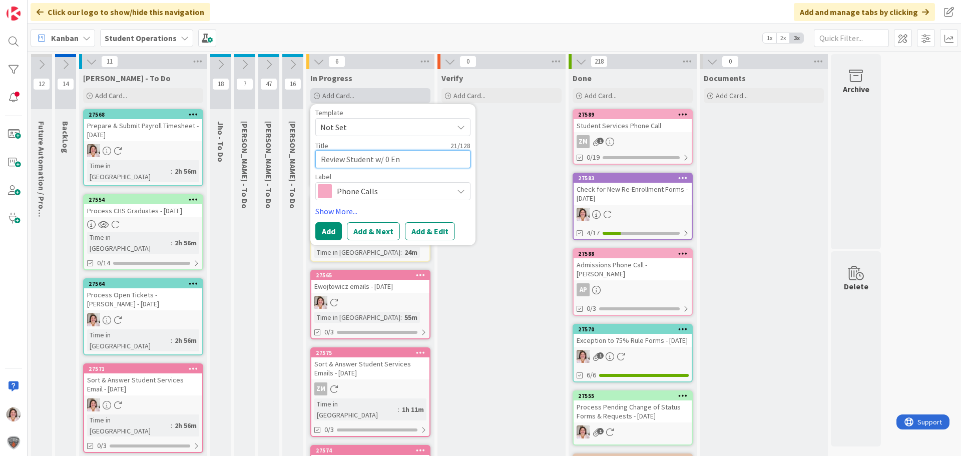
type textarea "Review Student w/ 0 Ent"
type textarea "x"
type textarea "Review Student w/ 0 Ento"
type textarea "x"
type textarea "Review Student w/ 0 Entol"
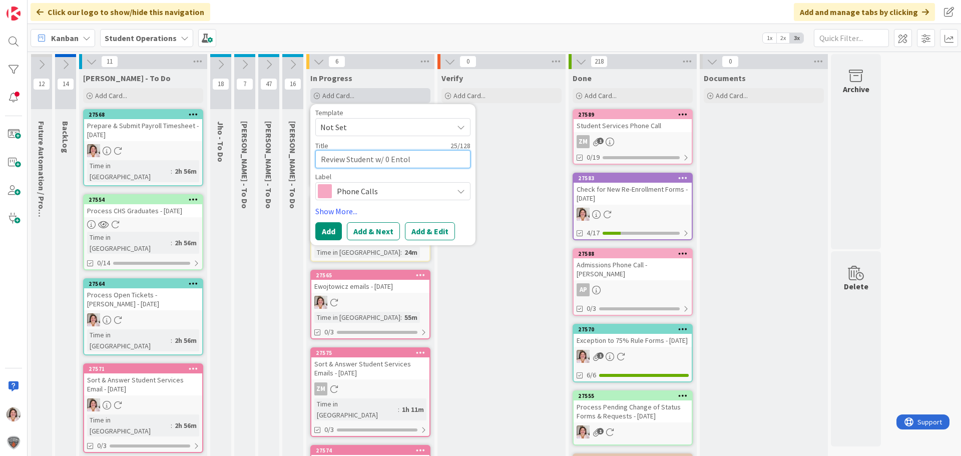
type textarea "x"
type textarea "Review Student w/ 0 Entoll"
type textarea "x"
type textarea "Review Student w/ 0 Entol"
type textarea "x"
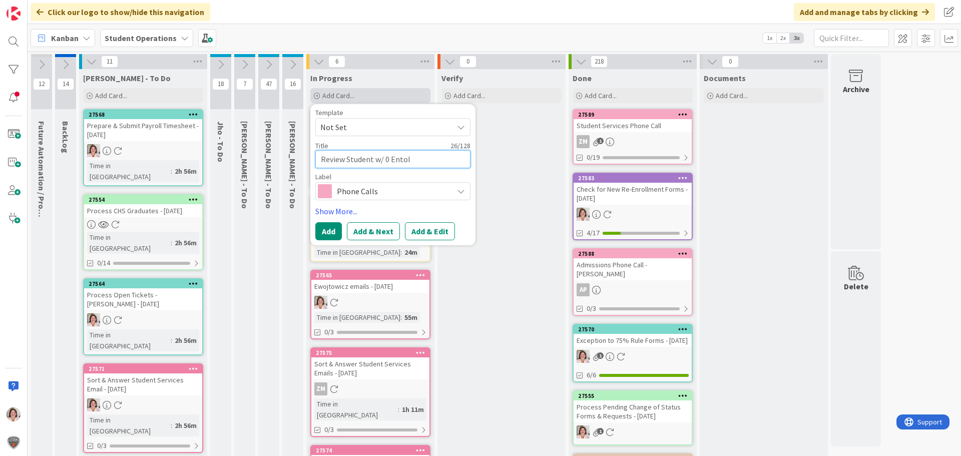
type textarea "Review Student w/ 0 Ento"
type textarea "x"
type textarea "Review Student w/ 0 Ent"
type textarea "x"
type textarea "Review Student w/ 0 En"
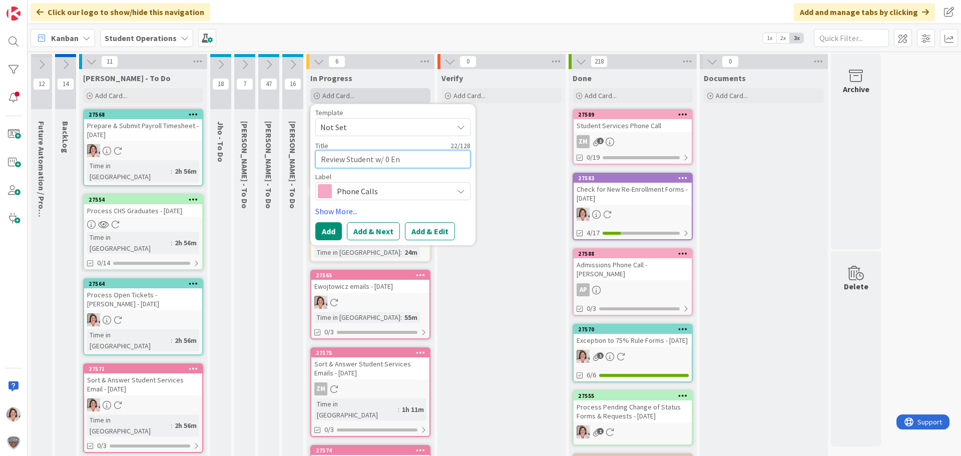
type textarea "x"
type textarea "Review Student w/ 0 Enr"
type textarea "x"
type textarea "Review Student w/ 0 Enro"
type textarea "x"
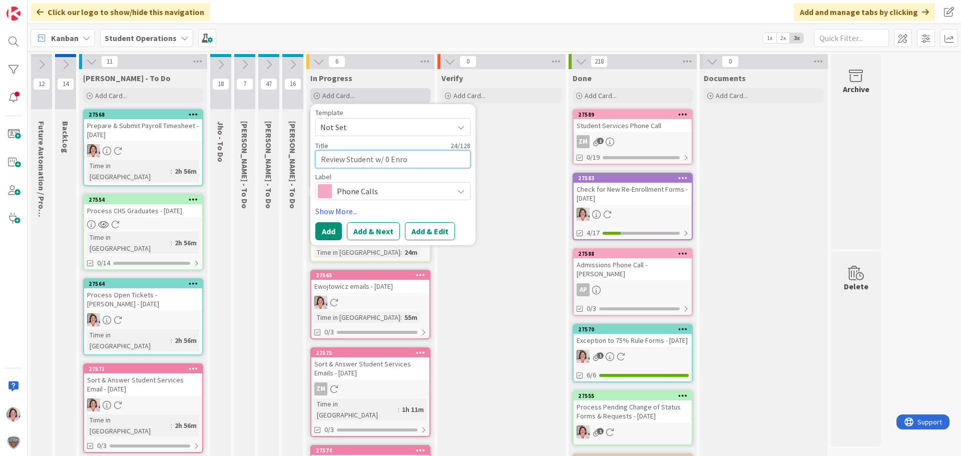
type textarea "Review Student w/ 0 Enrol"
type textarea "x"
type textarea "Review Student w/ 0 Enroll"
type textarea "x"
type textarea "Review Student w/ 0 Enrollm"
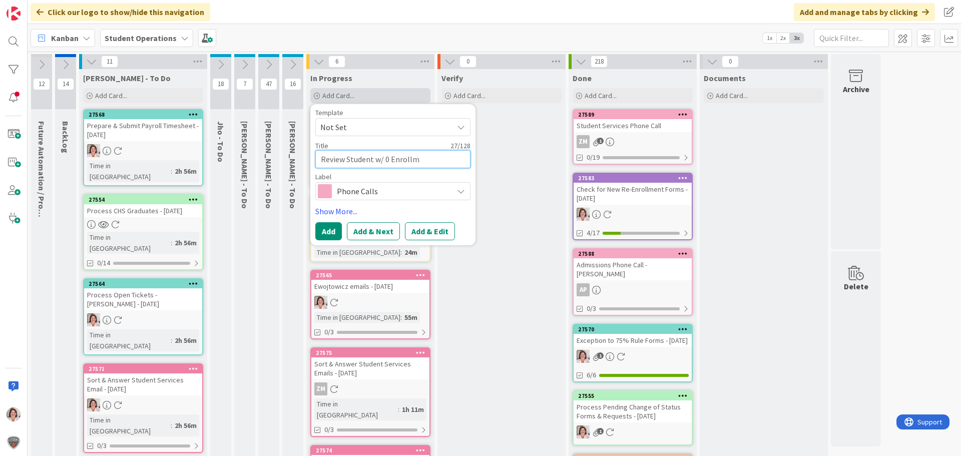
type textarea "x"
type textarea "Review Student w/ 0 Enrollme"
type textarea "x"
type textarea "Review Student w/ 0 Enrollmen"
type textarea "x"
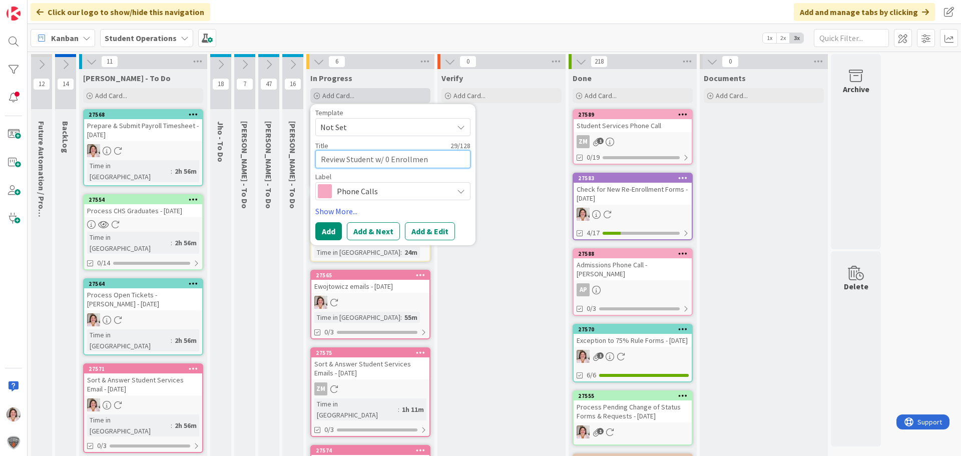
type textarea "Review Student w/ 0 Enrollment"
type textarea "x"
type textarea "Review Student w/ 0 Enrollments"
click at [368, 192] on span "Phone Calls" at bounding box center [392, 191] width 111 height 14
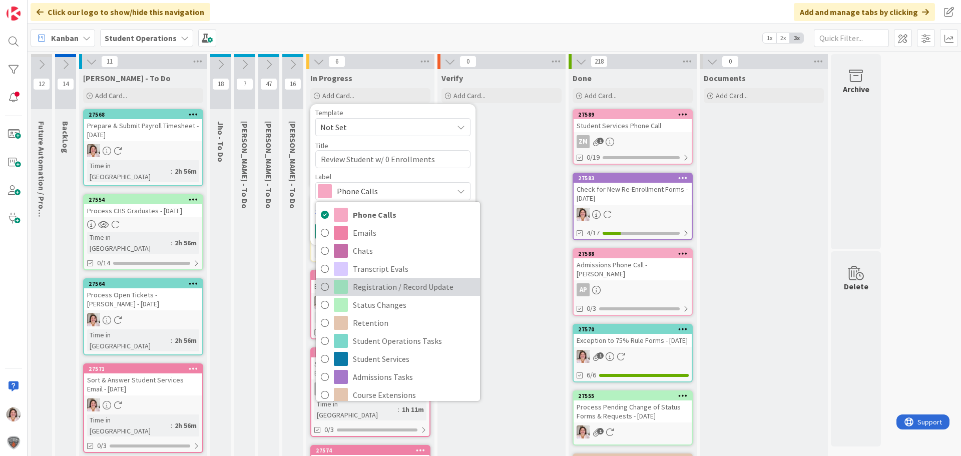
click at [374, 290] on span "Registration / Record Update" at bounding box center [414, 286] width 122 height 15
type textarea "x"
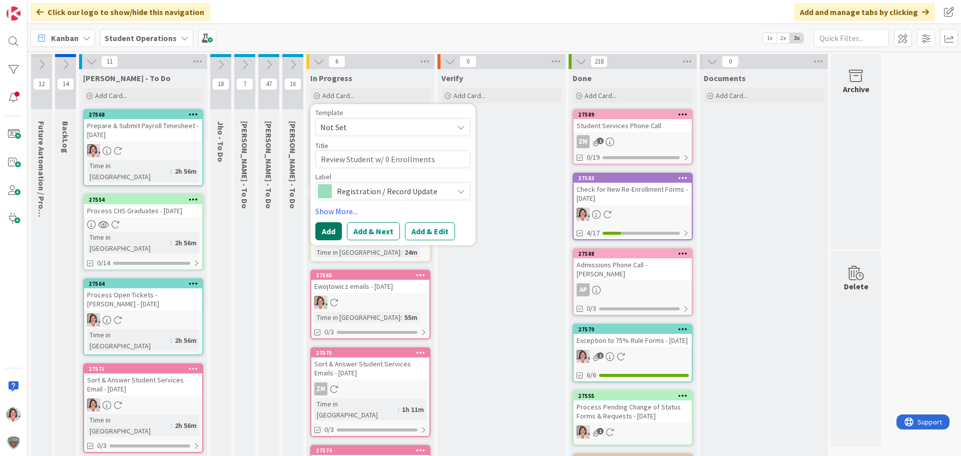
click at [330, 233] on button "Add" at bounding box center [328, 231] width 27 height 18
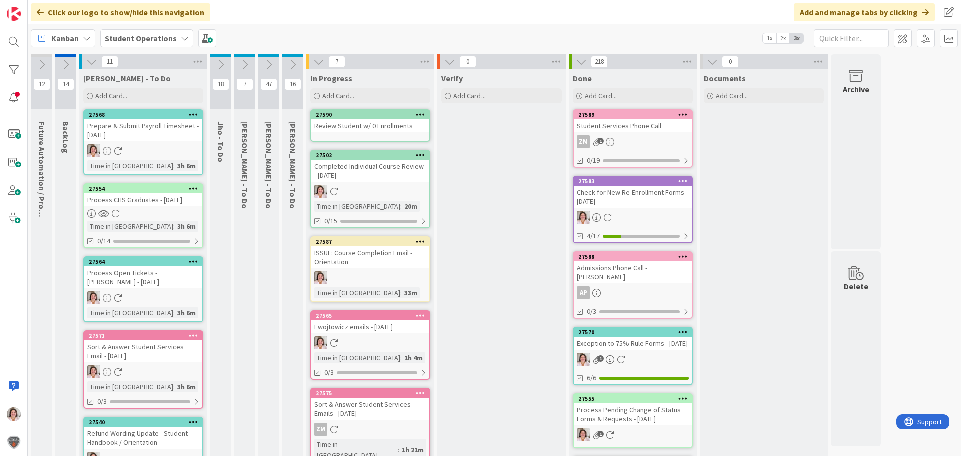
click at [417, 112] on icon at bounding box center [421, 114] width 10 height 7
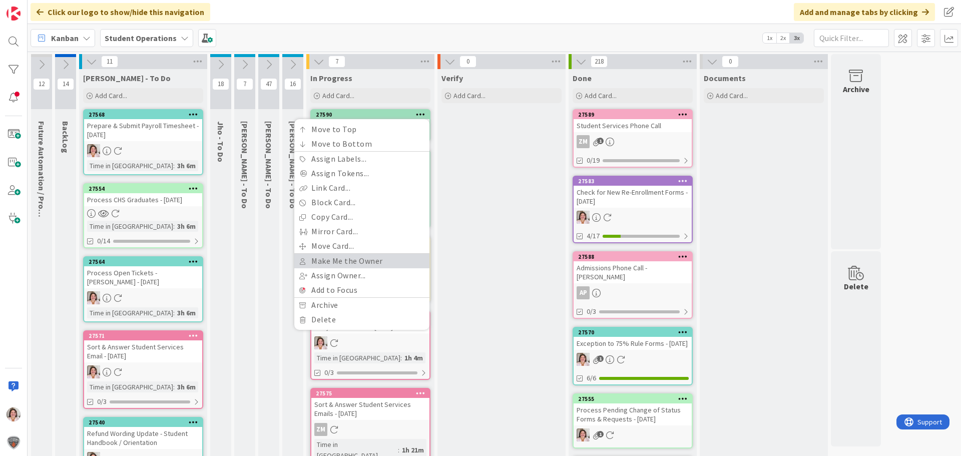
click at [350, 261] on link "Make Me the Owner" at bounding box center [361, 261] width 135 height 15
